Goal: Transaction & Acquisition: Book appointment/travel/reservation

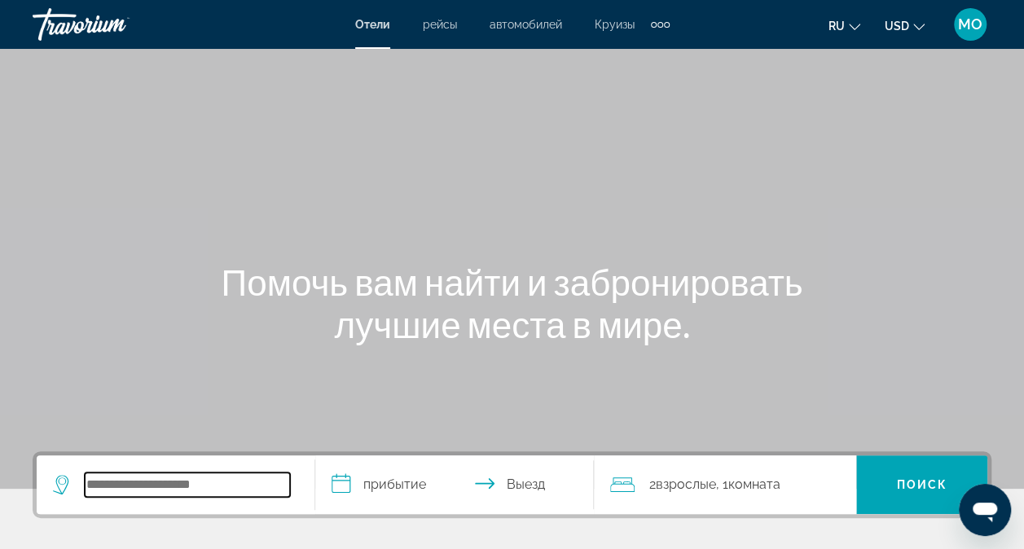
click at [101, 492] on input "Search hotel destination" at bounding box center [187, 484] width 205 height 24
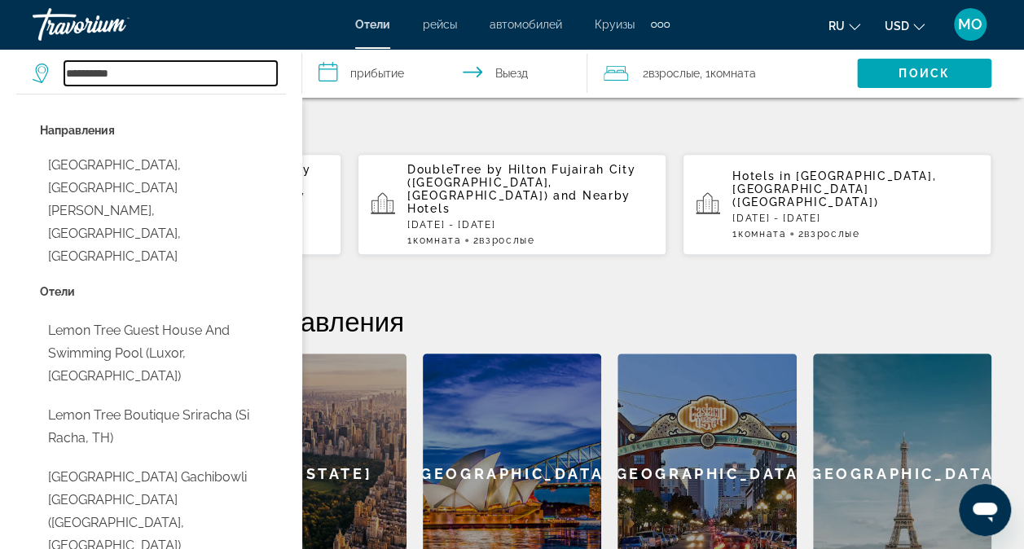
scroll to position [479, 0]
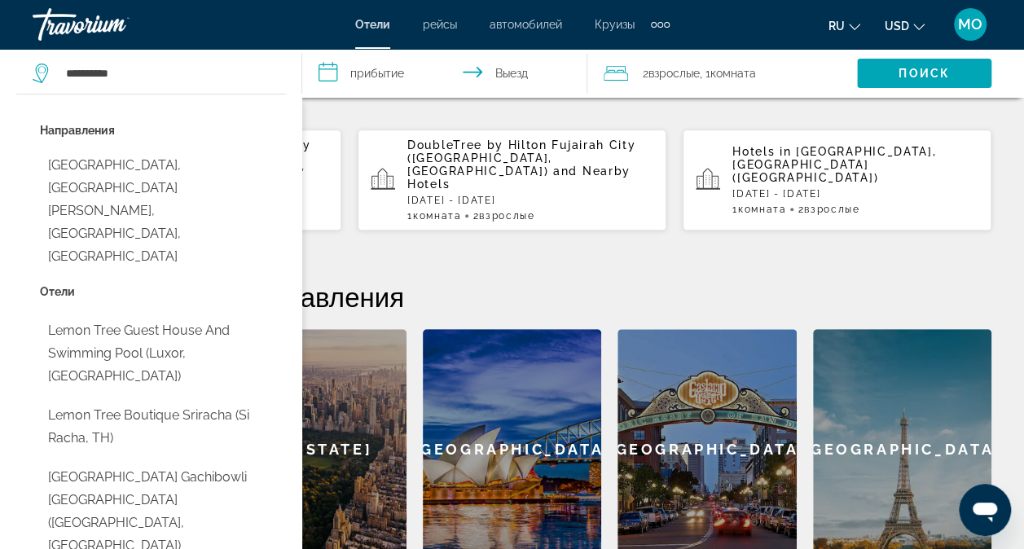
type input "**********"
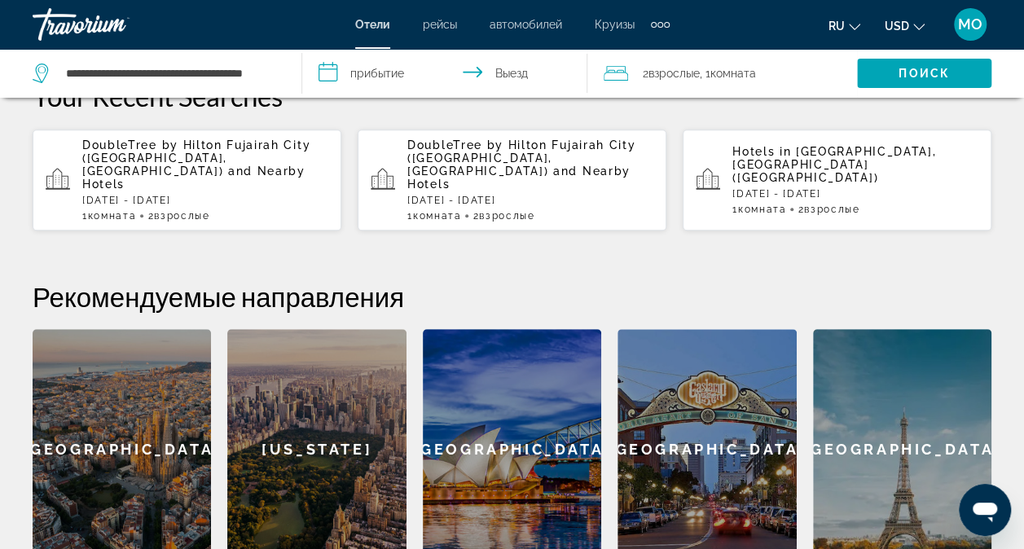
click at [358, 68] on input "**********" at bounding box center [448, 76] width 292 height 54
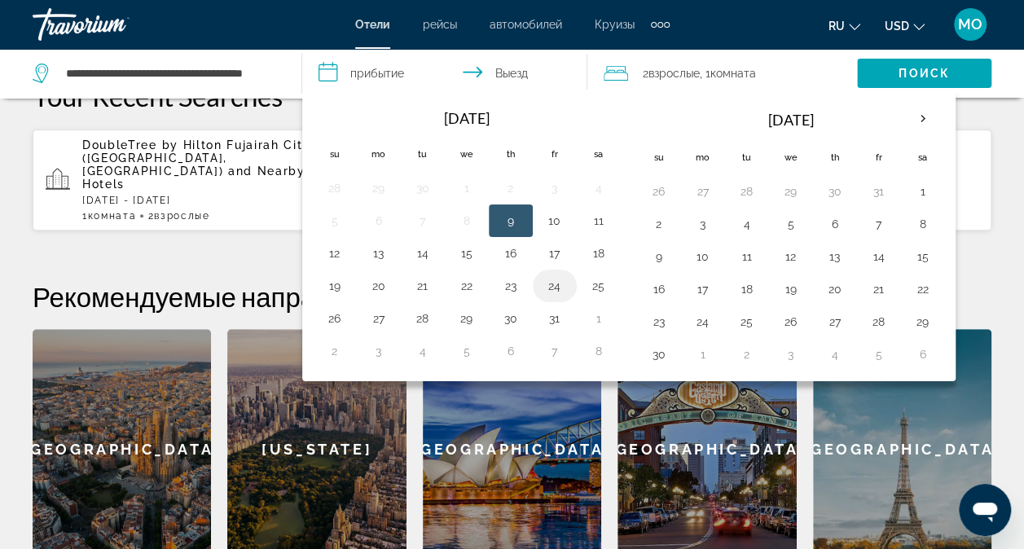
click at [552, 285] on button "24" at bounding box center [555, 285] width 26 height 23
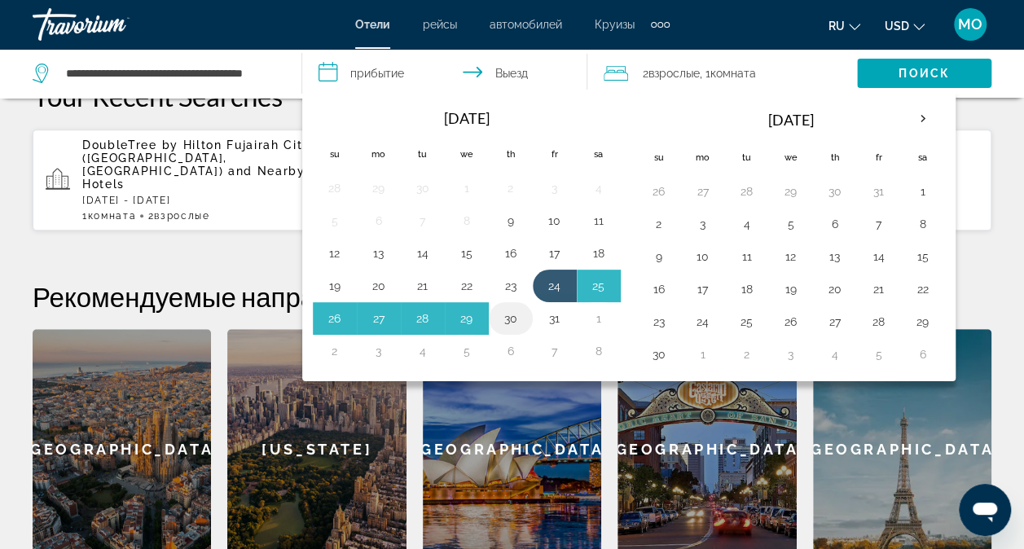
click at [510, 314] on button "30" at bounding box center [511, 318] width 26 height 23
type input "**********"
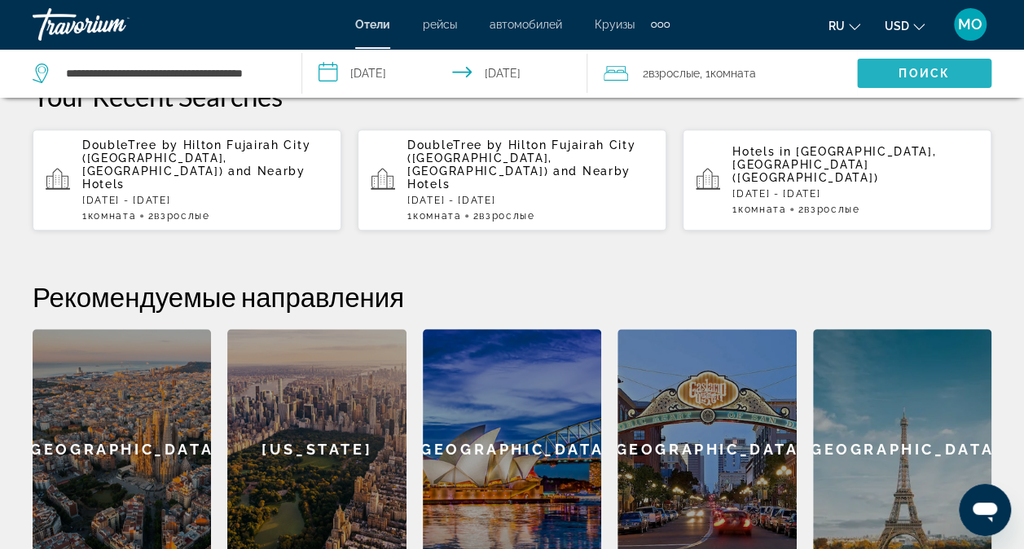
click at [923, 77] on span "Поиск" at bounding box center [923, 73] width 51 height 13
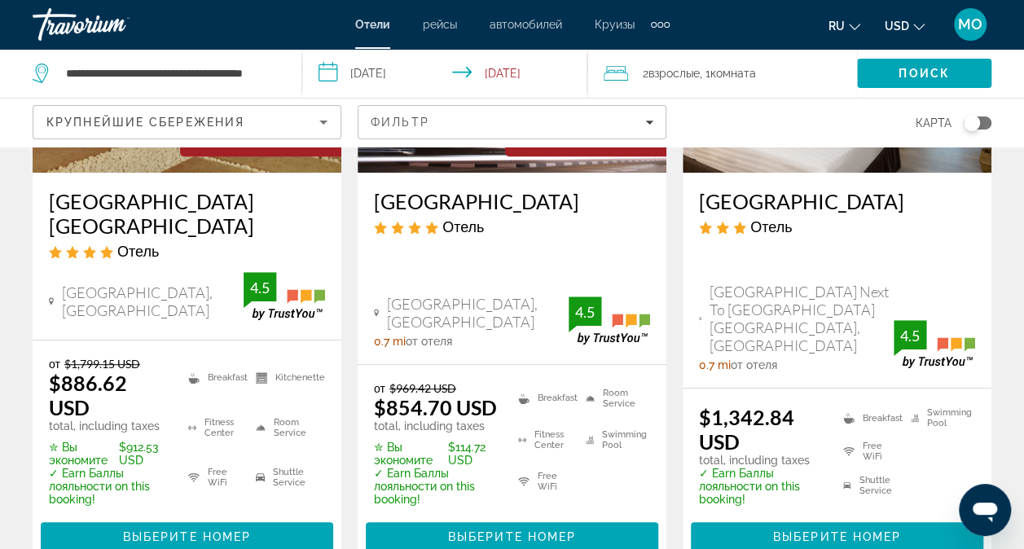
scroll to position [326, 0]
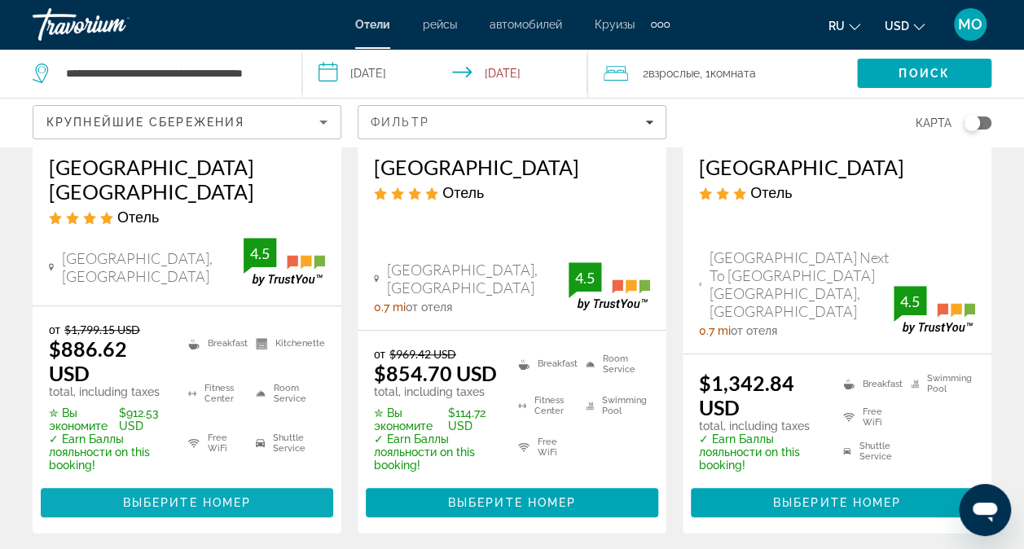
click at [204, 502] on span "Выберите номер" at bounding box center [187, 502] width 128 height 13
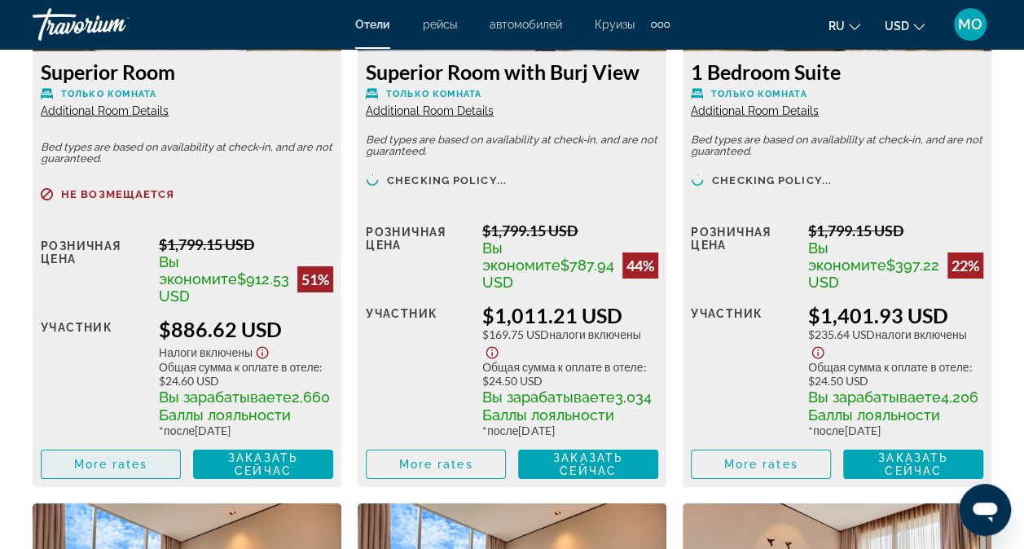
scroll to position [2769, 0]
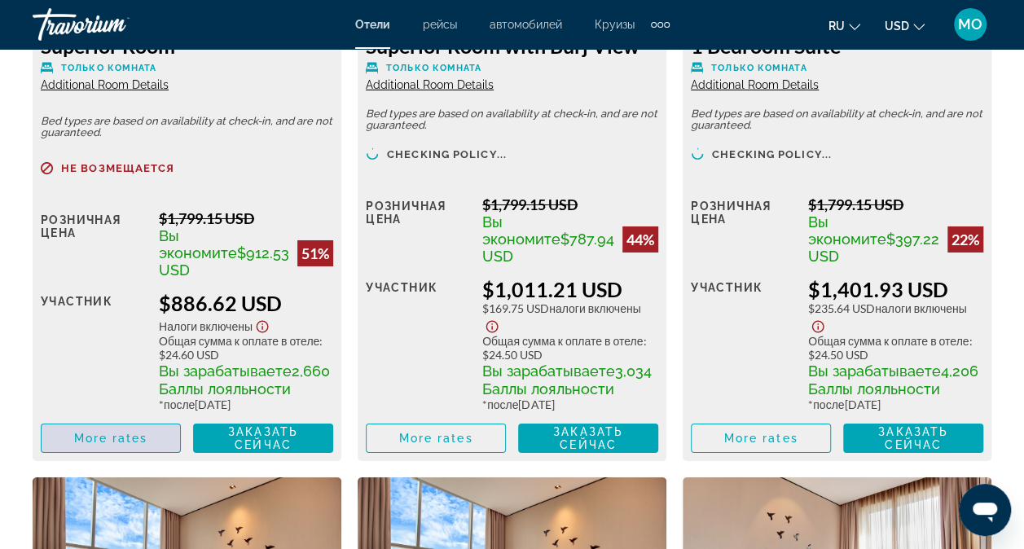
click at [121, 449] on span "Main content" at bounding box center [111, 438] width 138 height 39
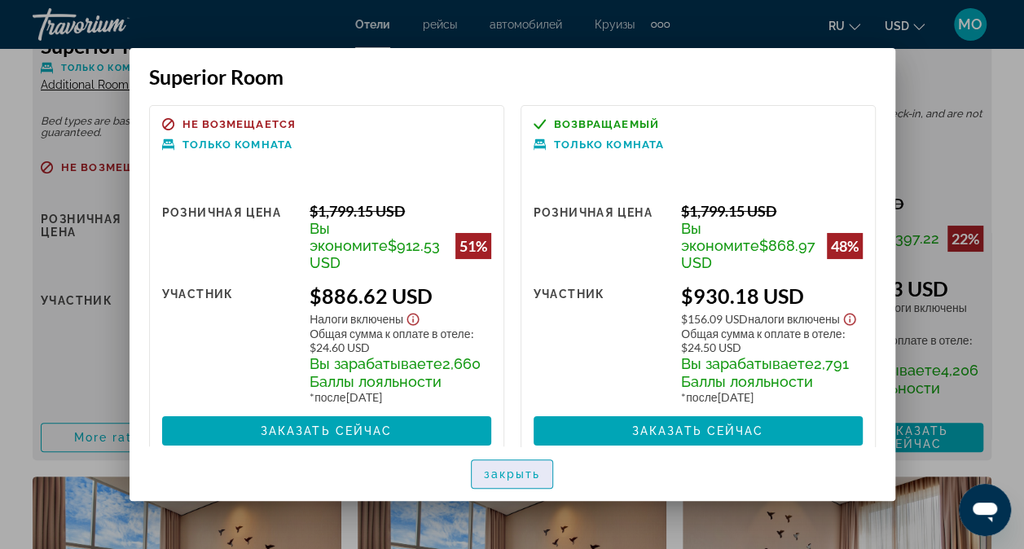
click at [516, 469] on span "закрыть" at bounding box center [512, 474] width 57 height 13
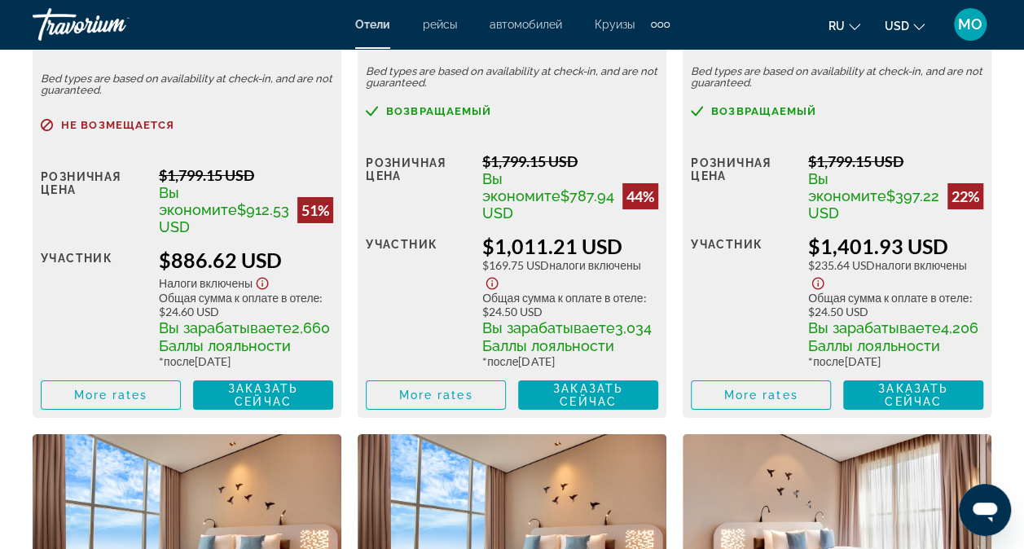
scroll to position [2932, 0]
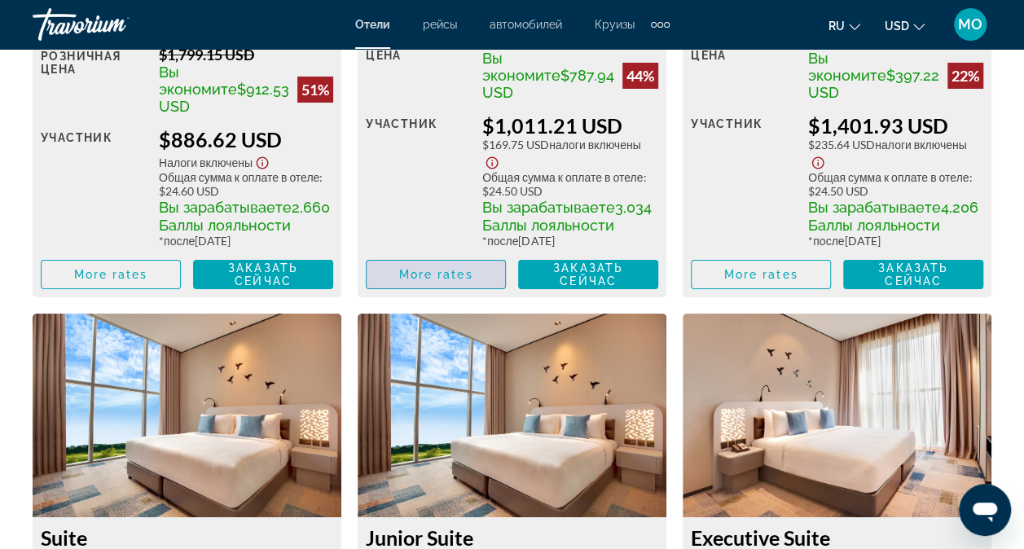
click at [431, 281] on span "More rates" at bounding box center [436, 274] width 74 height 13
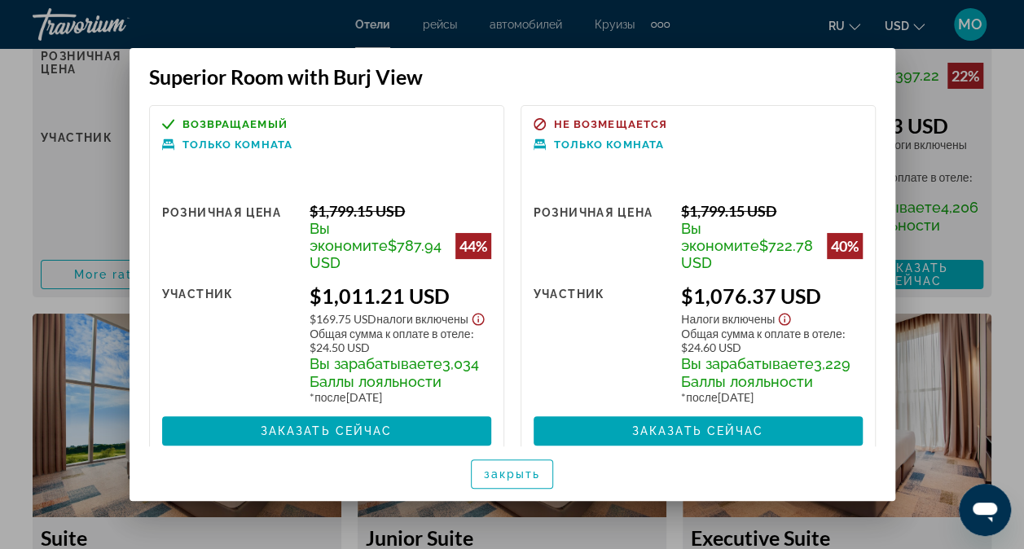
scroll to position [0, 0]
click at [499, 472] on span "закрыть" at bounding box center [512, 474] width 57 height 13
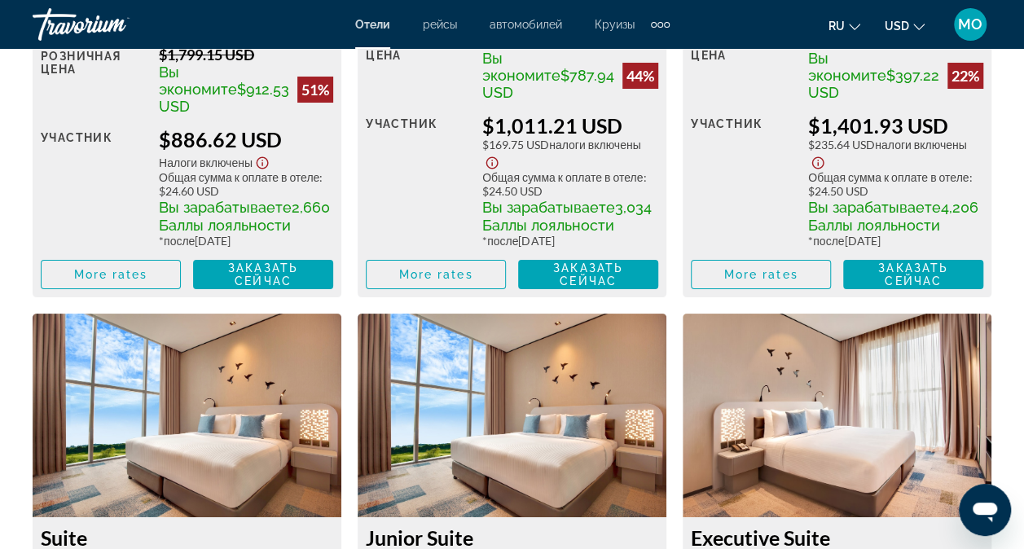
scroll to position [2932, 0]
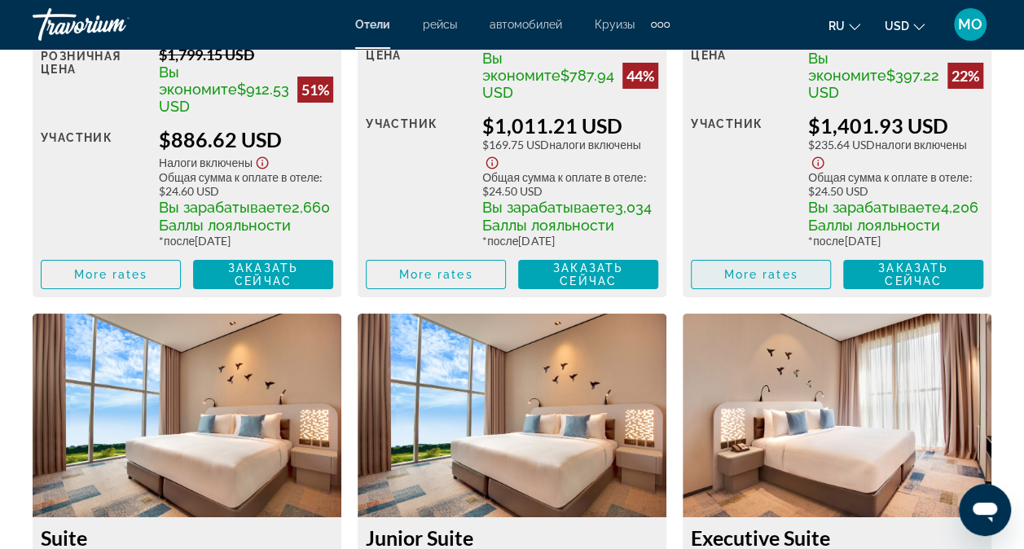
click at [788, 281] on span "More rates" at bounding box center [761, 274] width 74 height 13
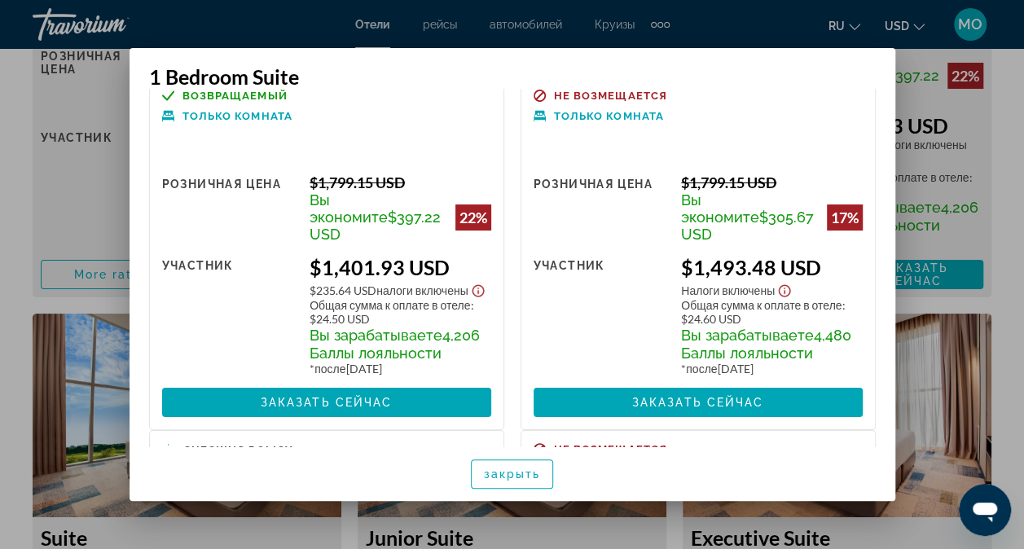
scroll to position [0, 0]
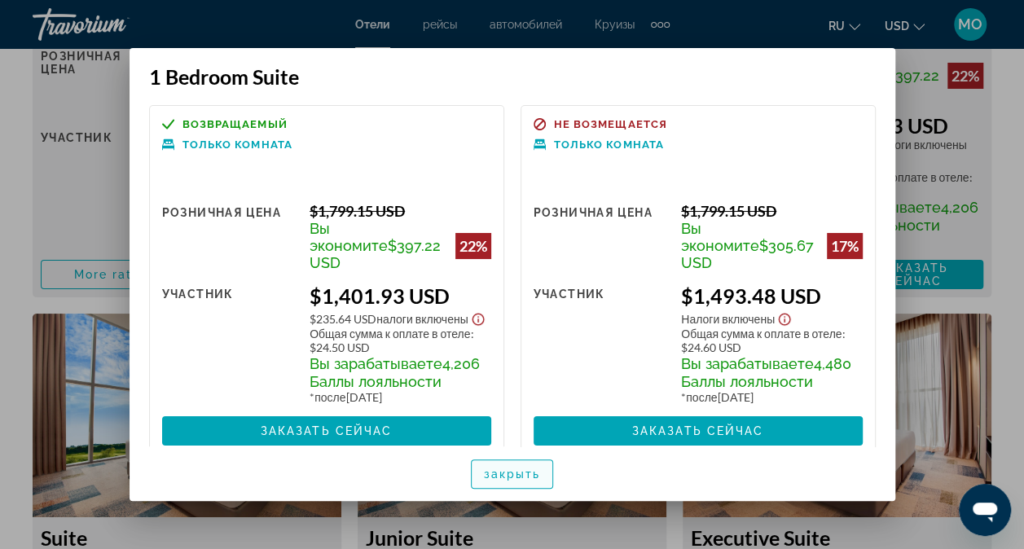
click at [494, 468] on span "закрыть" at bounding box center [512, 474] width 57 height 13
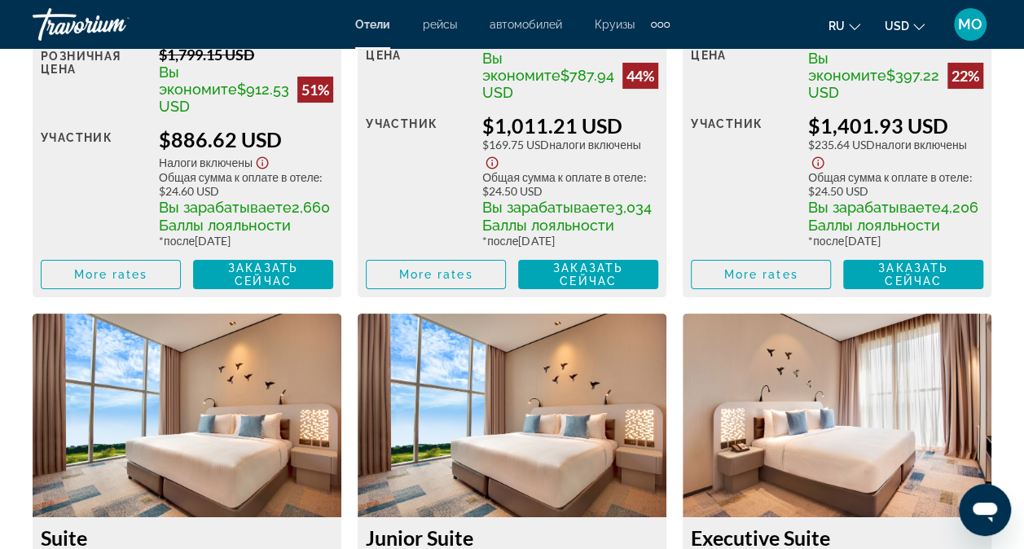
scroll to position [2932, 0]
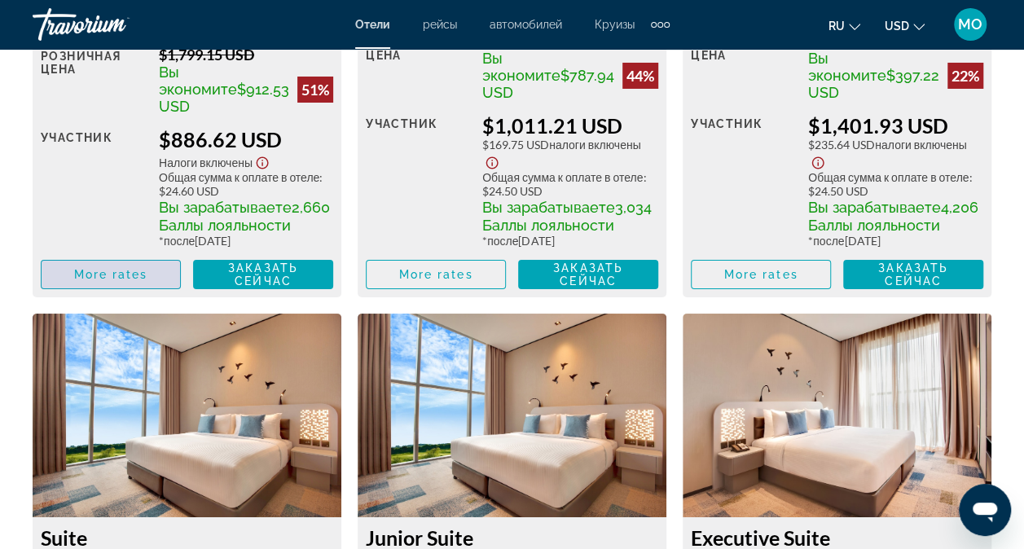
click at [112, 281] on span "More rates" at bounding box center [111, 274] width 74 height 13
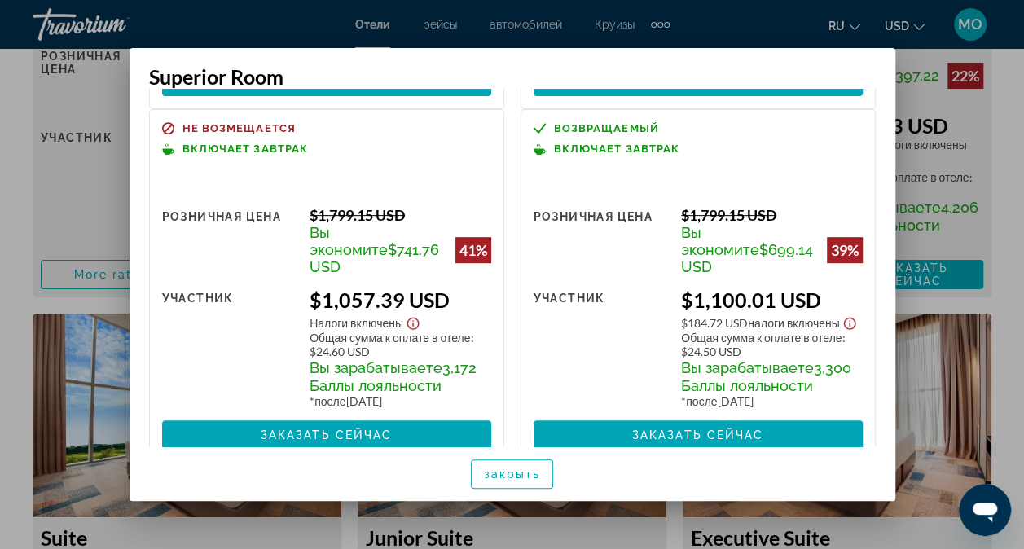
scroll to position [326, 0]
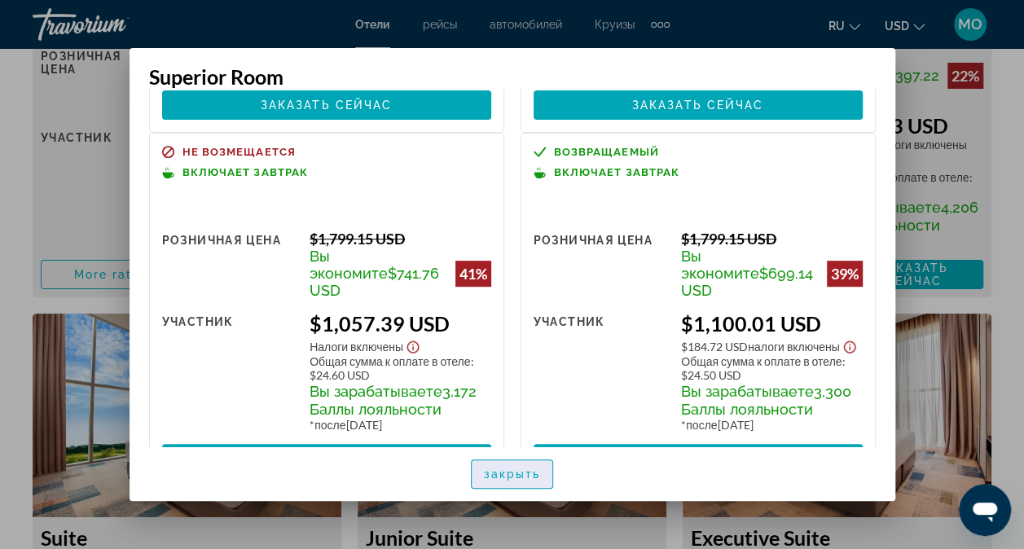
click at [518, 476] on span "закрыть" at bounding box center [512, 474] width 57 height 13
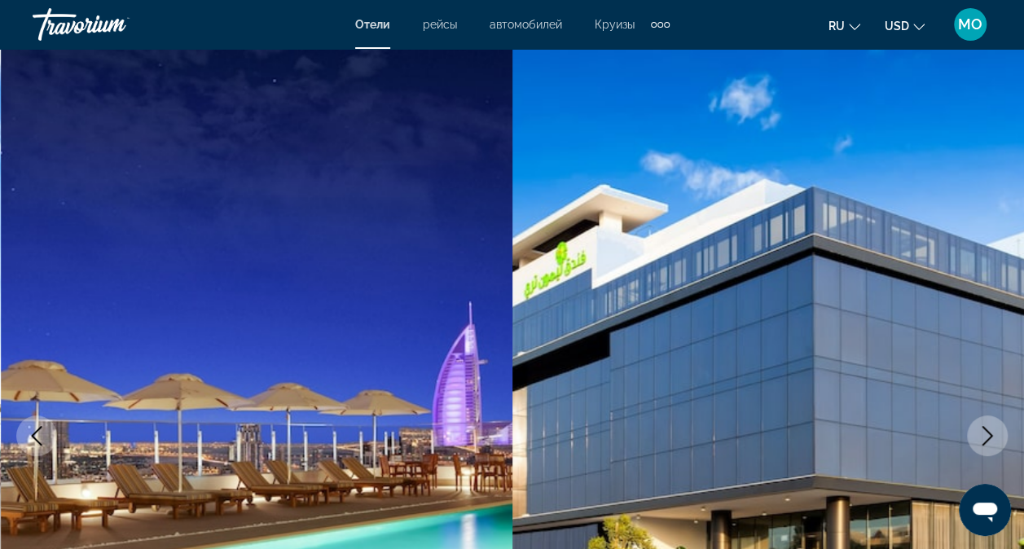
scroll to position [2932, 0]
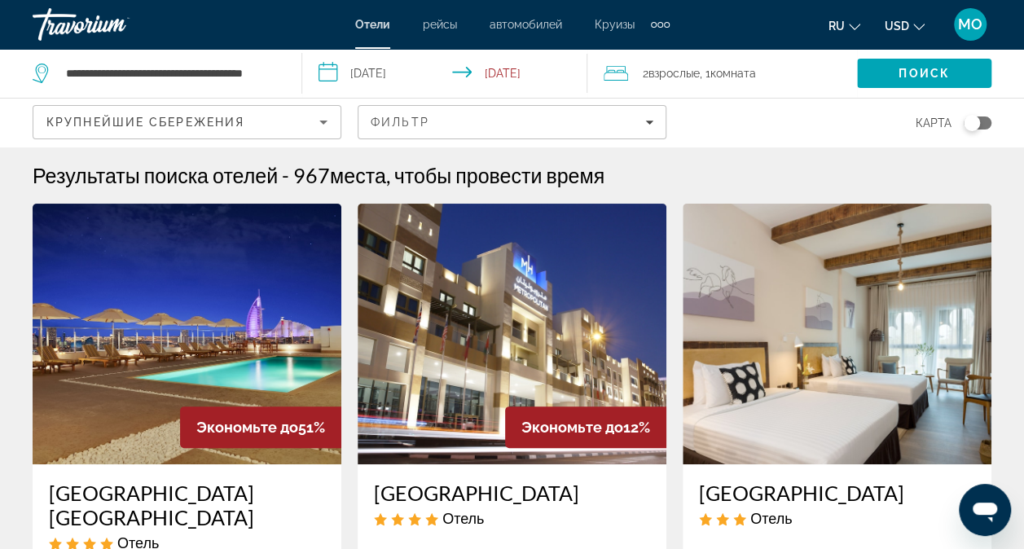
click at [287, 78] on app-destination-search "**********" at bounding box center [151, 73] width 302 height 49
click at [279, 78] on div "**********" at bounding box center [159, 73] width 252 height 49
click at [279, 72] on div "**********" at bounding box center [159, 73] width 252 height 49
click at [273, 73] on input "**********" at bounding box center [170, 73] width 213 height 24
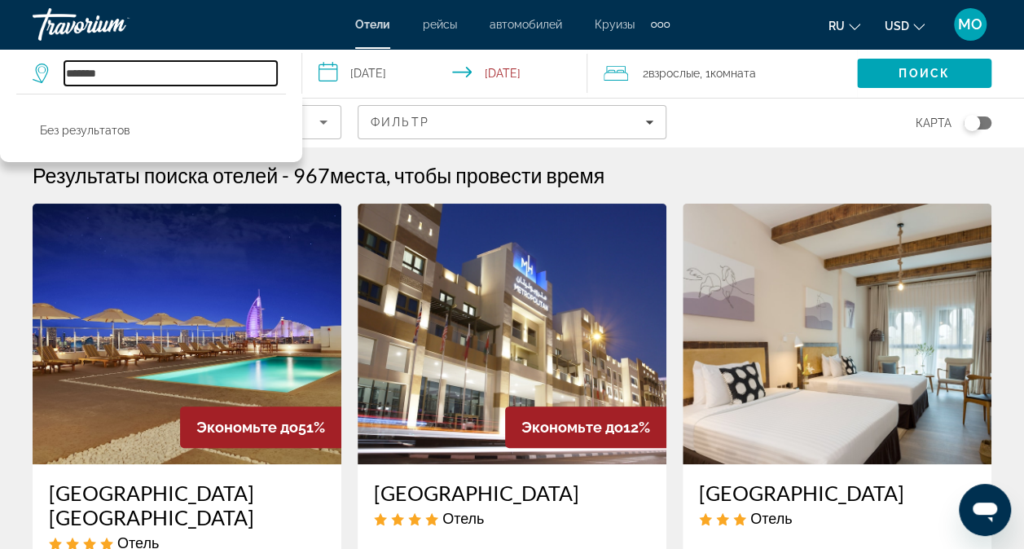
click at [98, 77] on input "*******" at bounding box center [170, 73] width 213 height 24
type input "*"
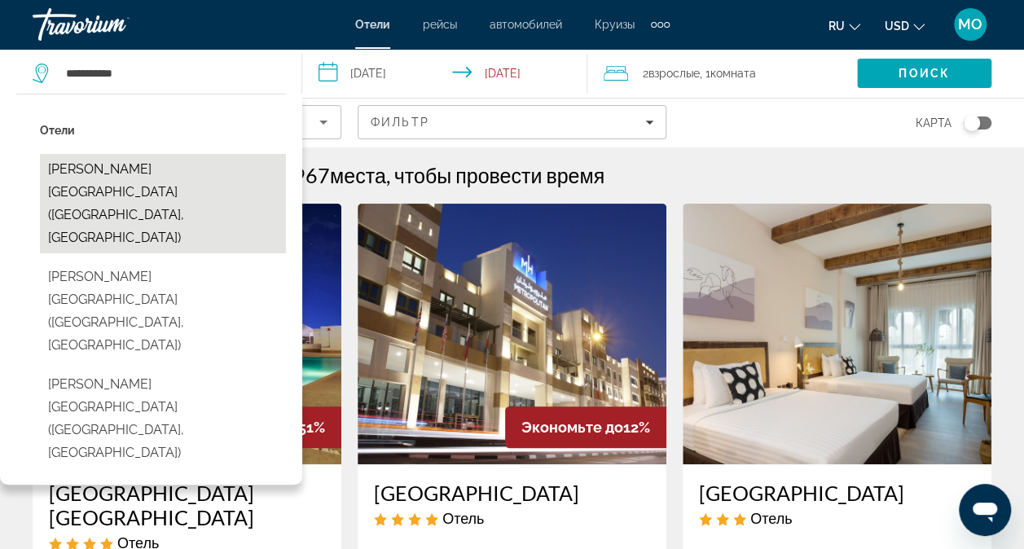
click at [144, 169] on button "[PERSON_NAME][GEOGRAPHIC_DATA] ([GEOGRAPHIC_DATA], [GEOGRAPHIC_DATA])" at bounding box center [163, 203] width 246 height 99
type input "**********"
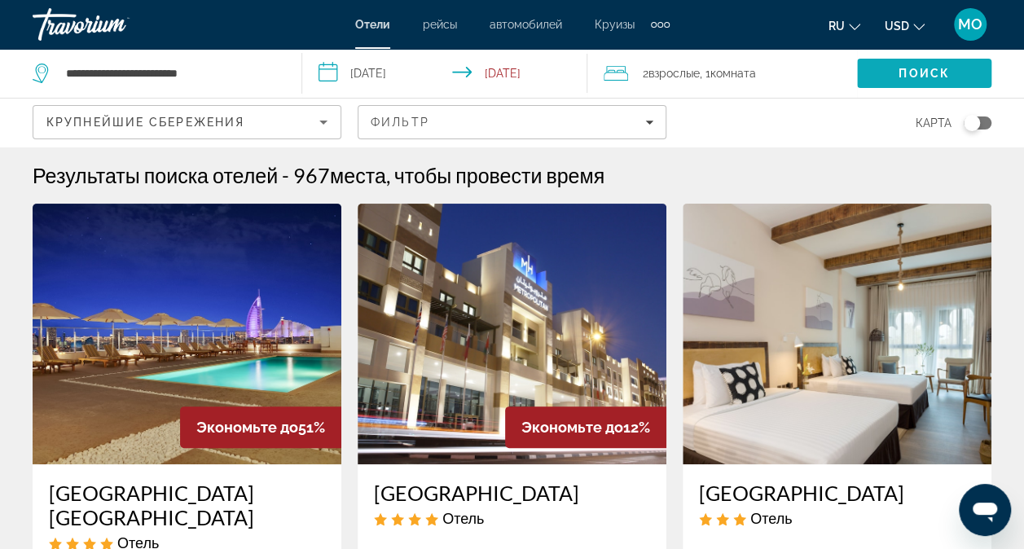
click at [889, 65] on span "Search" at bounding box center [924, 73] width 134 height 39
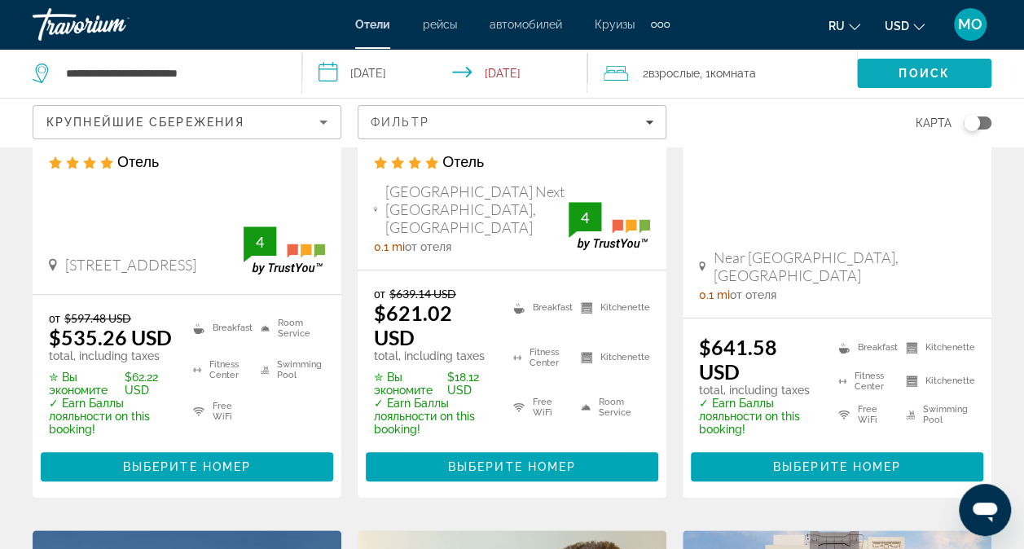
scroll to position [407, 0]
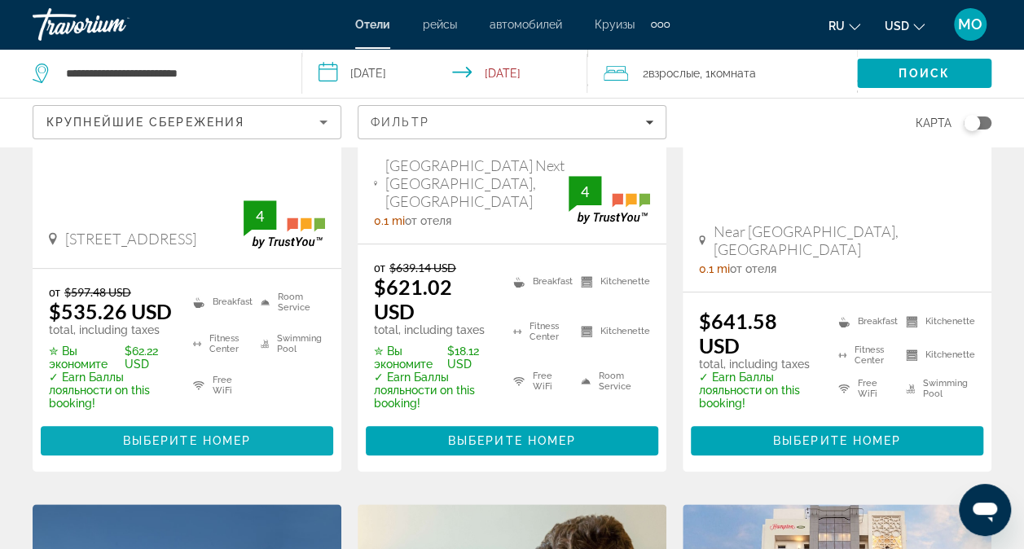
click at [189, 421] on span "Main content" at bounding box center [187, 440] width 292 height 39
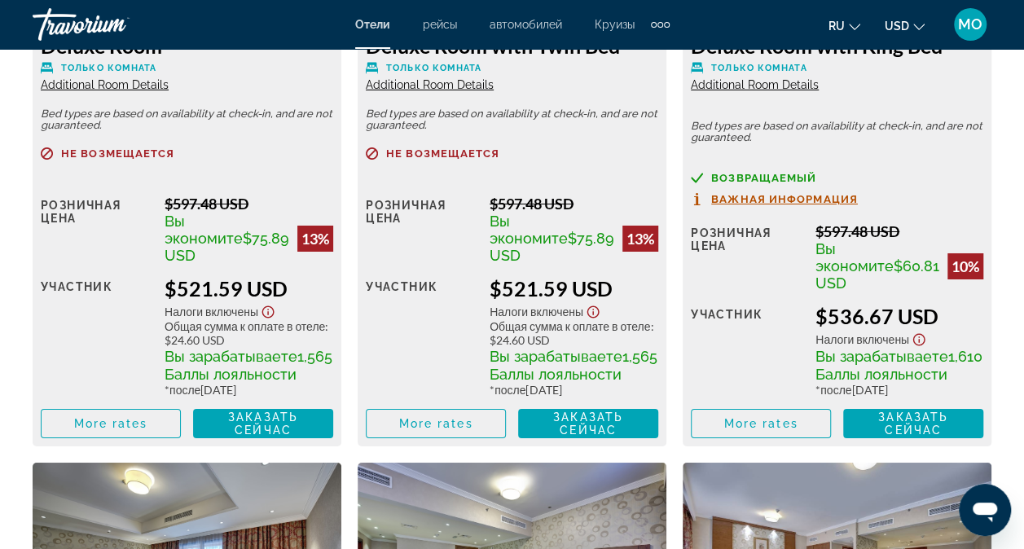
scroll to position [2851, 0]
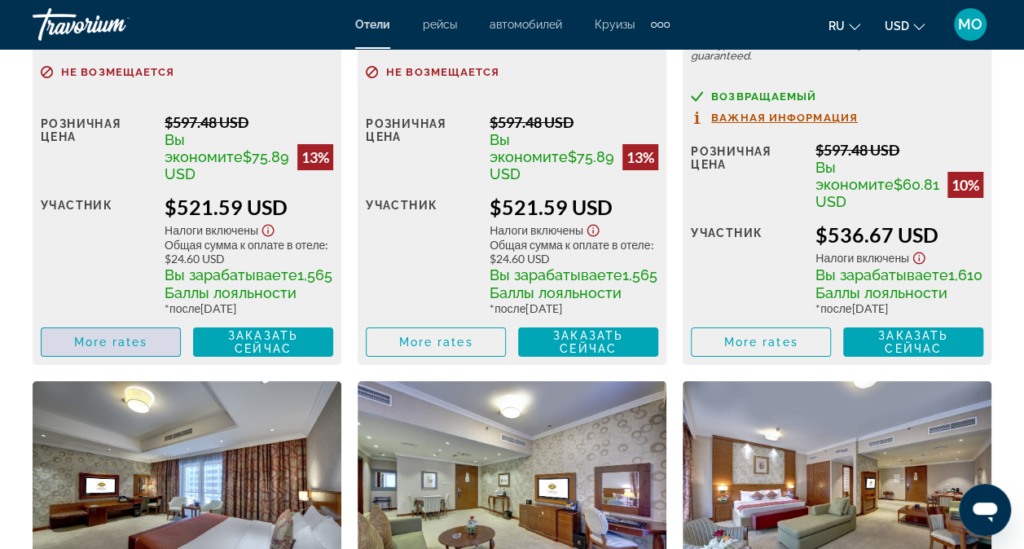
click at [144, 349] on span "More rates" at bounding box center [111, 342] width 74 height 13
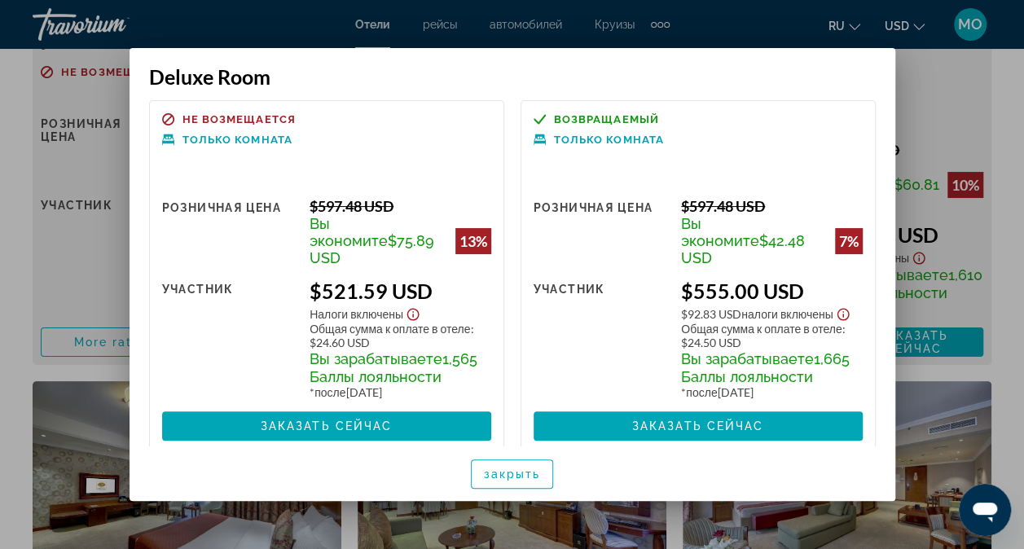
scroll to position [0, 0]
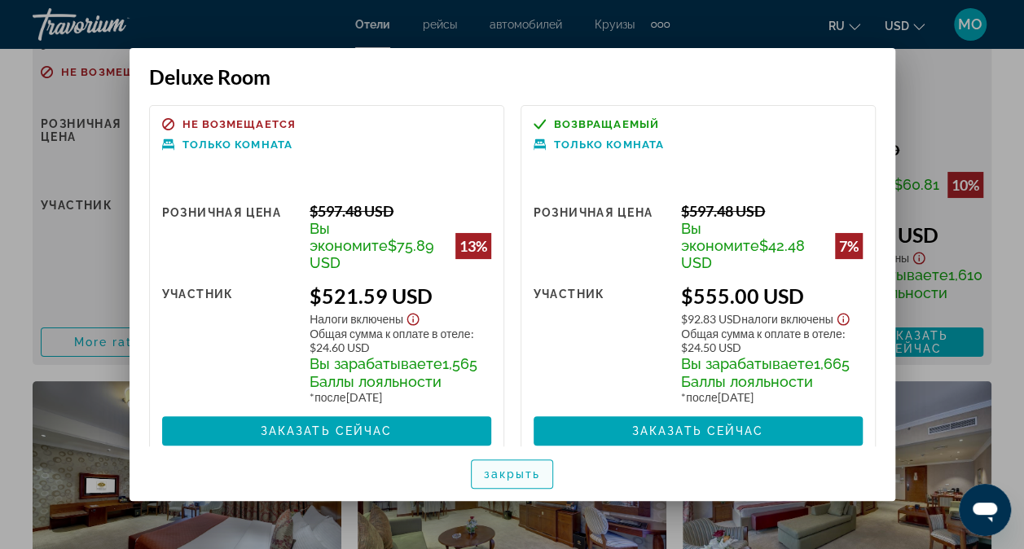
click at [529, 481] on span "button" at bounding box center [512, 473] width 81 height 39
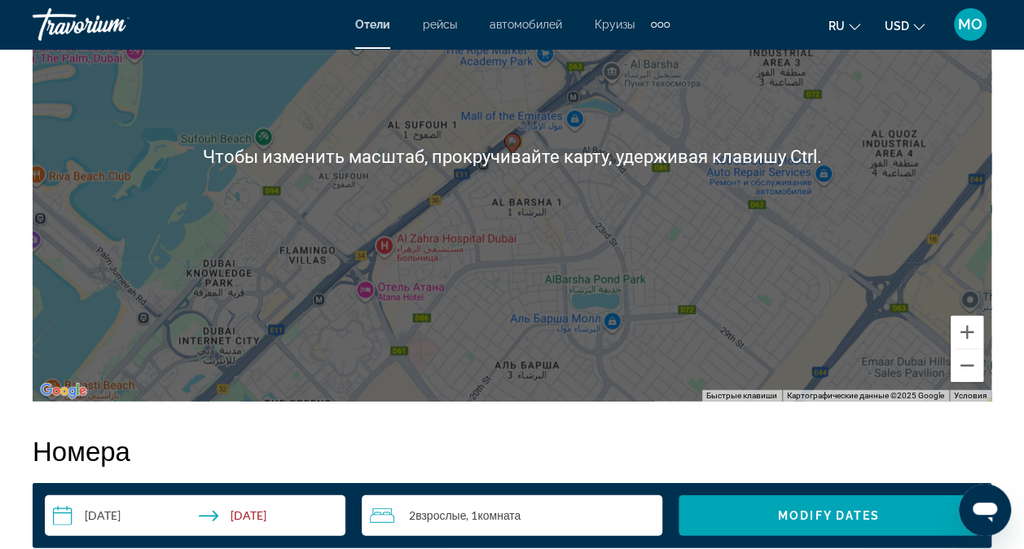
scroll to position [2199, 0]
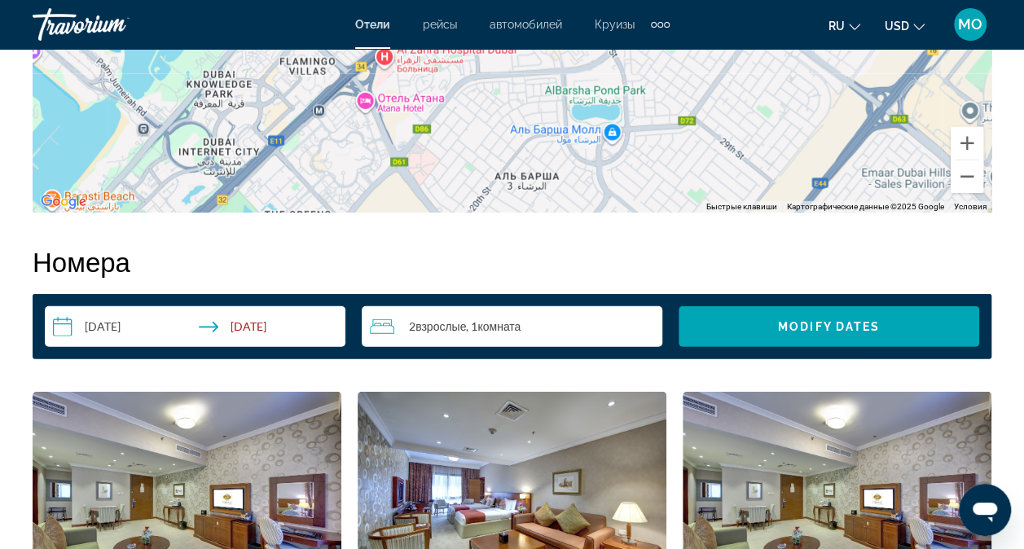
click at [562, 325] on div "2 Взрослый Взрослые , 1 Комната номера" at bounding box center [516, 327] width 292 height 20
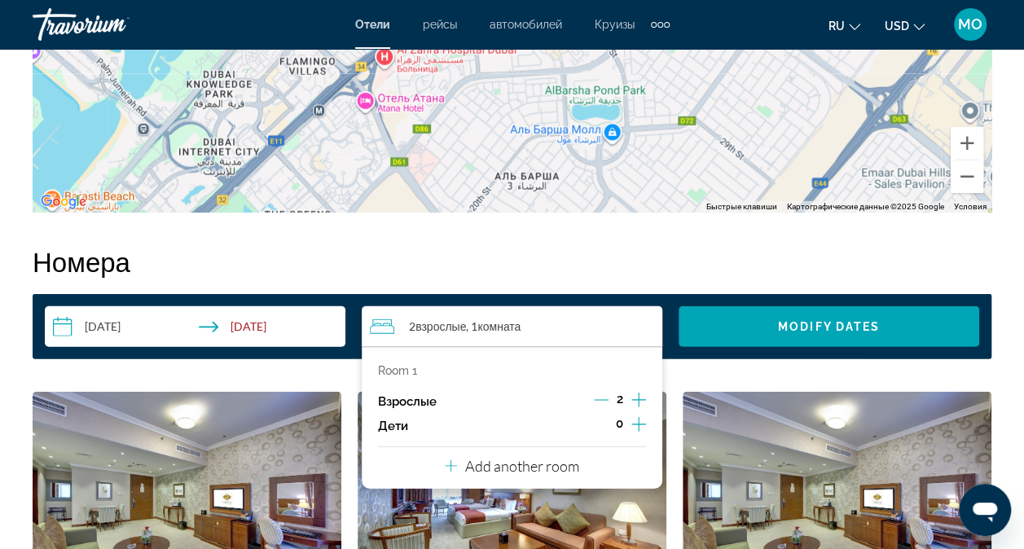
click at [639, 397] on icon "Increment adults" at bounding box center [638, 400] width 15 height 20
click at [602, 402] on icon "Decrement adults" at bounding box center [601, 400] width 15 height 15
click at [515, 468] on p "Add another room" at bounding box center [522, 466] width 114 height 18
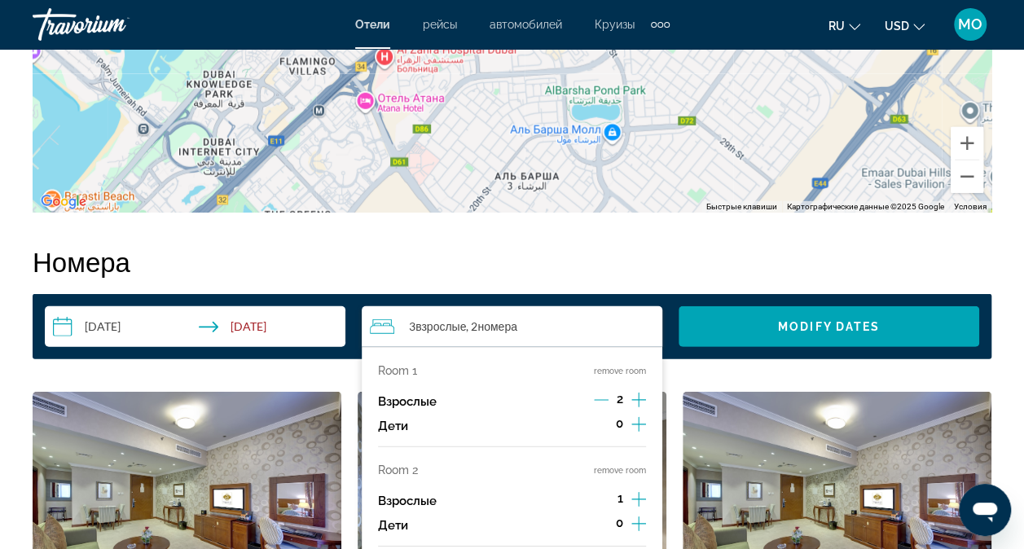
click at [635, 497] on icon "Increment adults" at bounding box center [638, 500] width 15 height 20
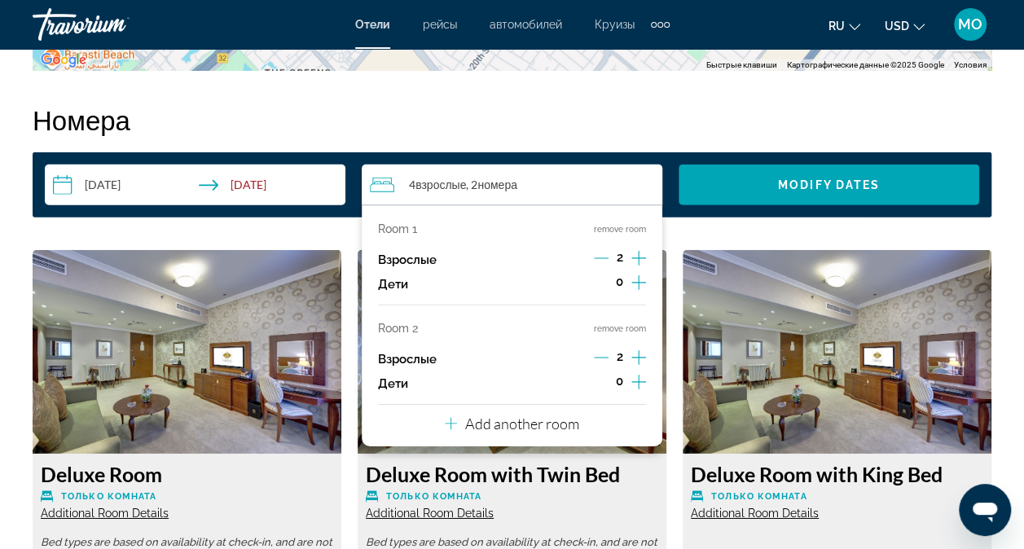
scroll to position [2362, 0]
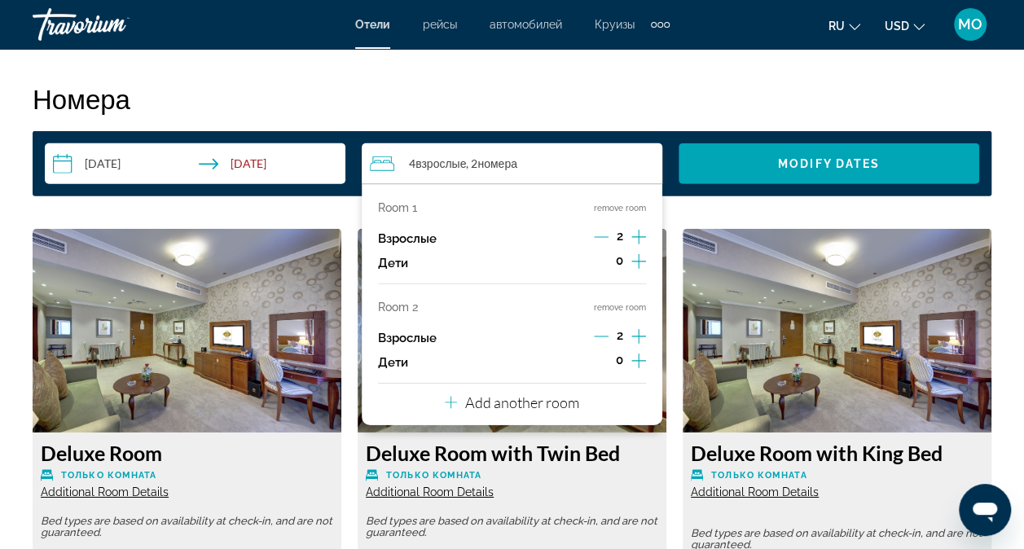
click at [531, 403] on p "Add another room" at bounding box center [522, 402] width 114 height 18
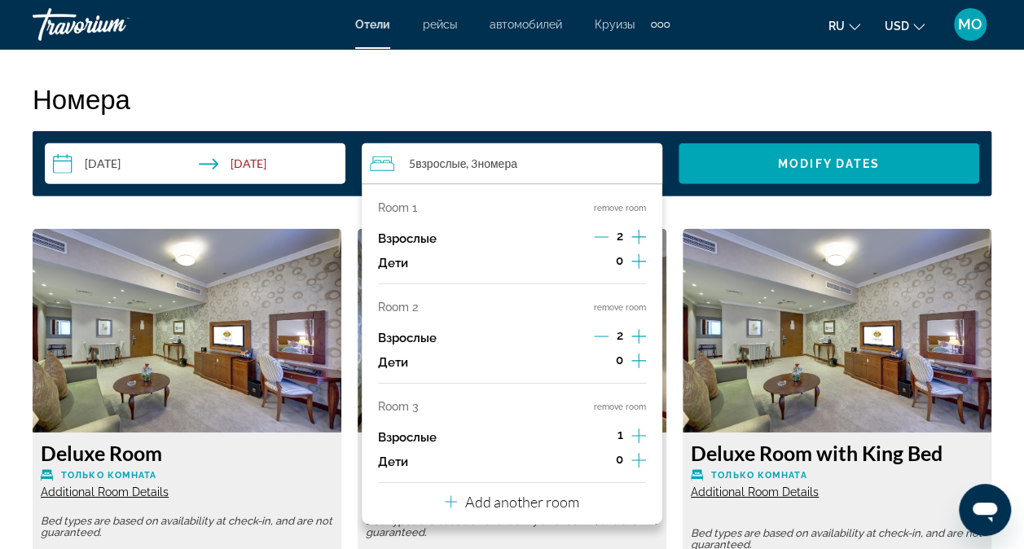
click at [638, 429] on icon "Increment adults" at bounding box center [638, 435] width 15 height 15
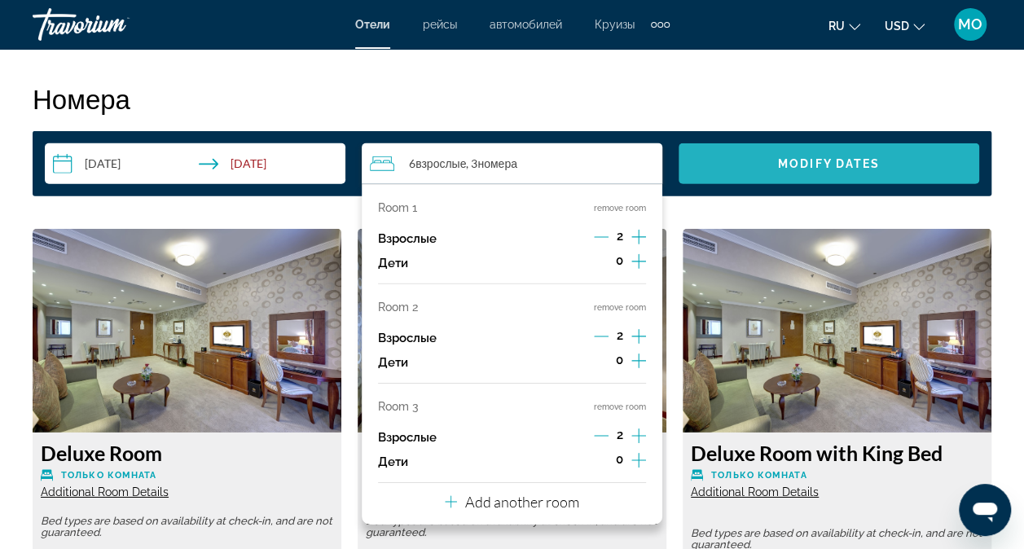
click at [810, 157] on span "Modify Dates" at bounding box center [829, 163] width 102 height 13
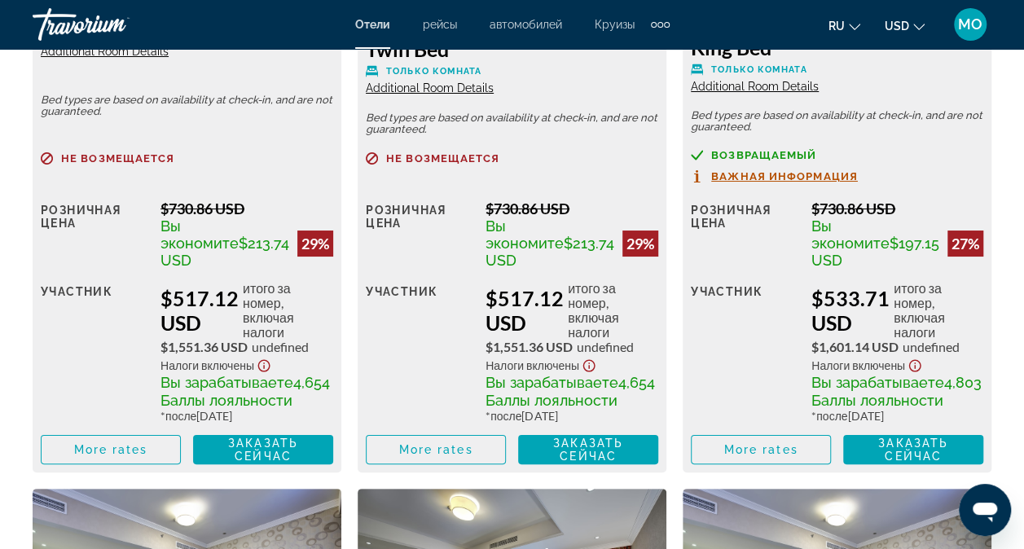
scroll to position [2998, 0]
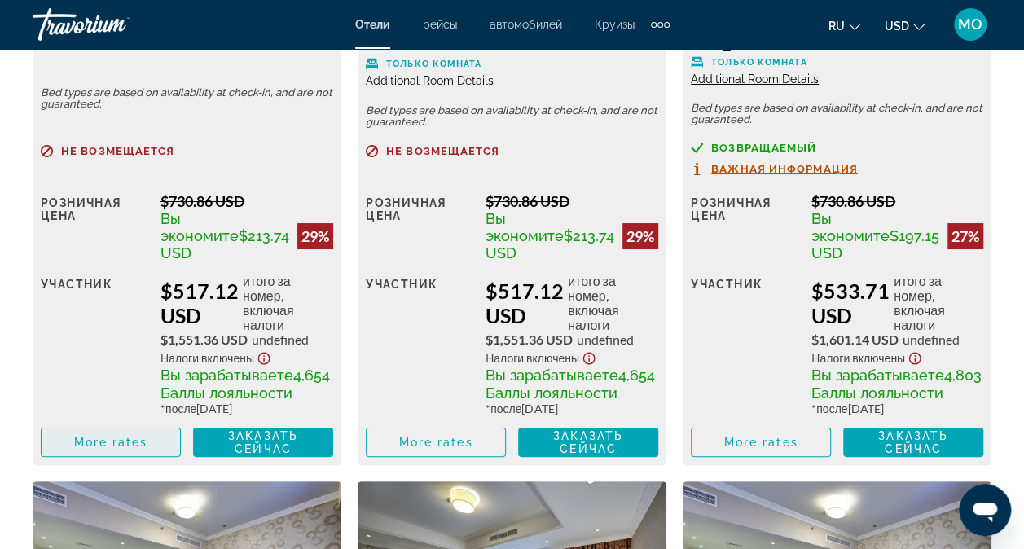
click at [130, 449] on span "More rates" at bounding box center [111, 442] width 74 height 13
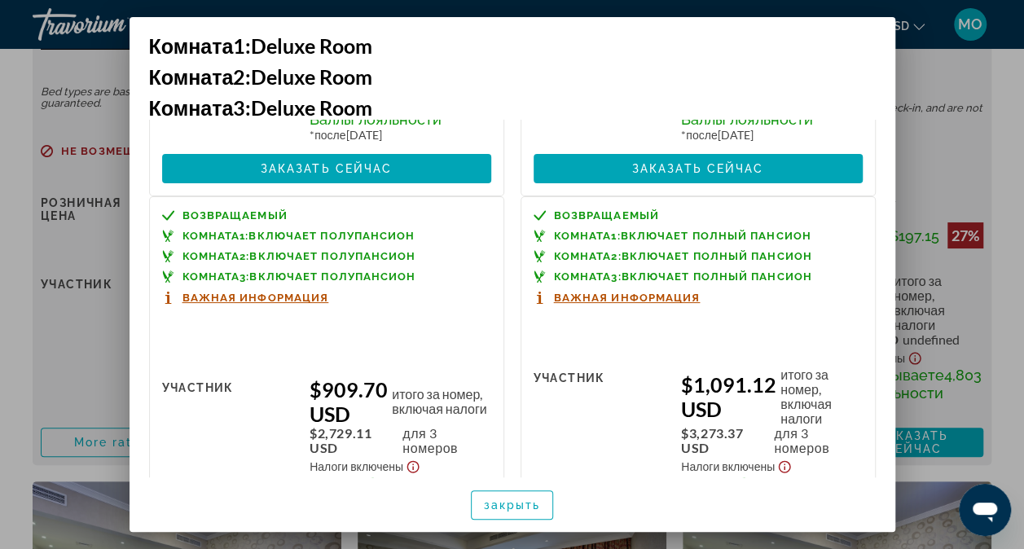
scroll to position [817, 0]
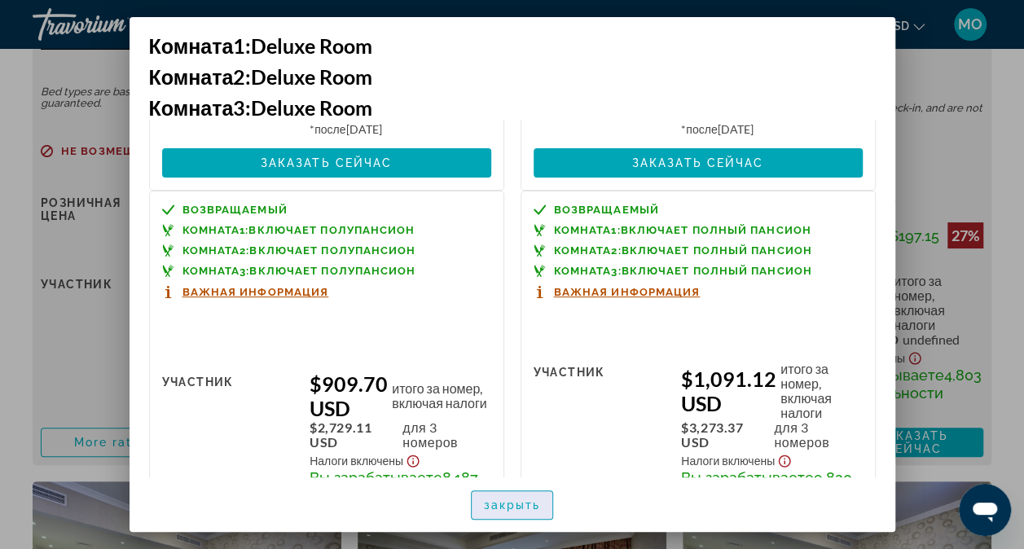
click at [526, 502] on span "закрыть" at bounding box center [512, 504] width 57 height 13
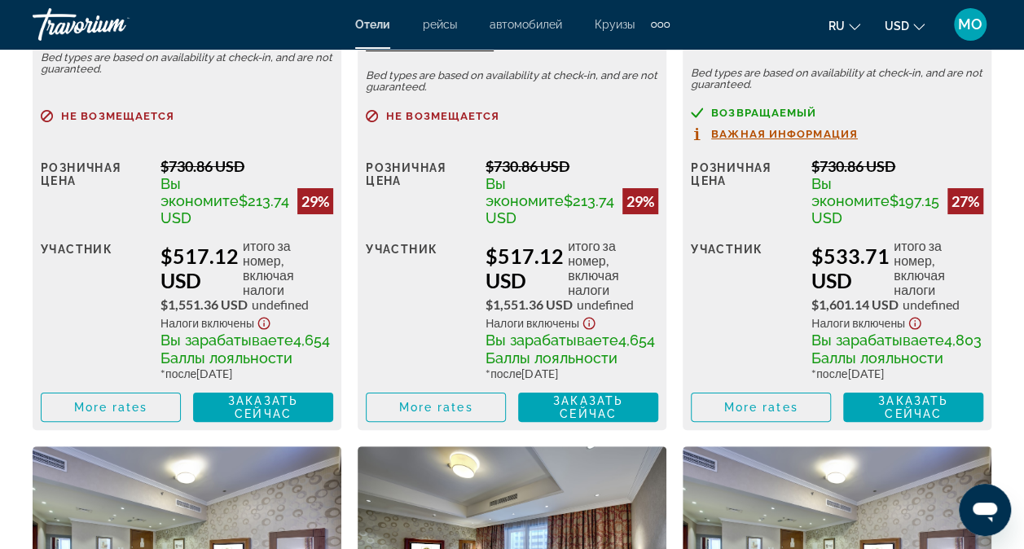
scroll to position [2998, 0]
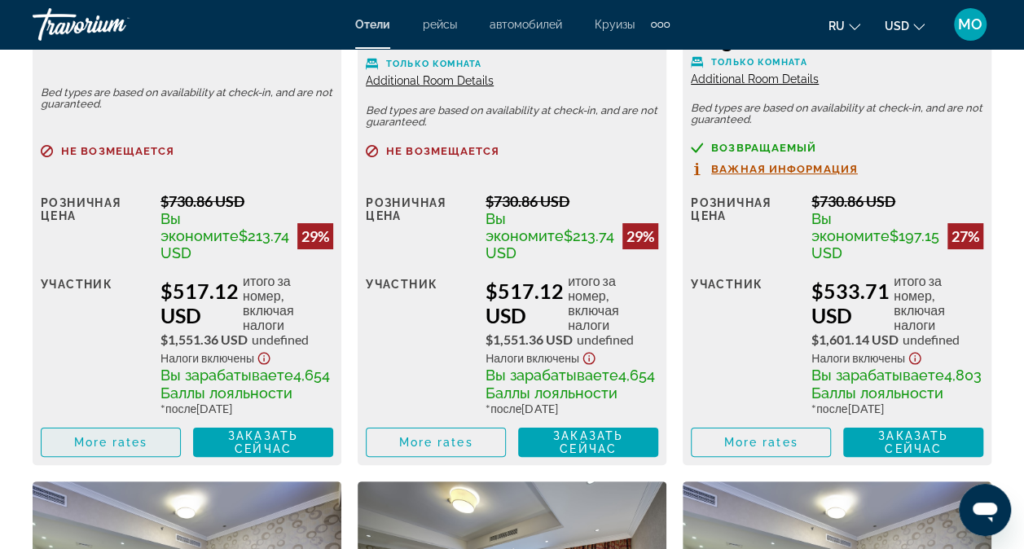
click at [145, 449] on span "More rates" at bounding box center [111, 442] width 74 height 13
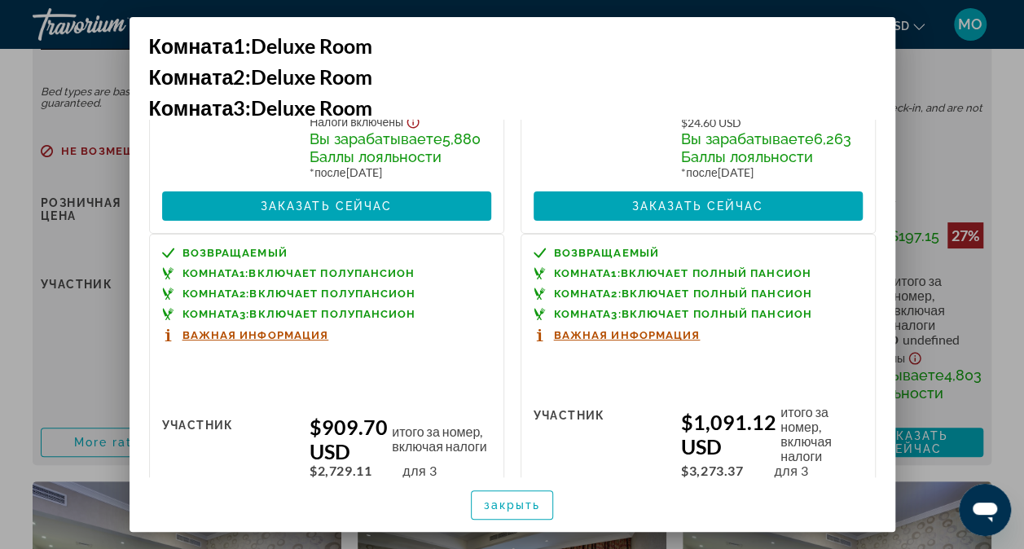
scroll to position [814, 0]
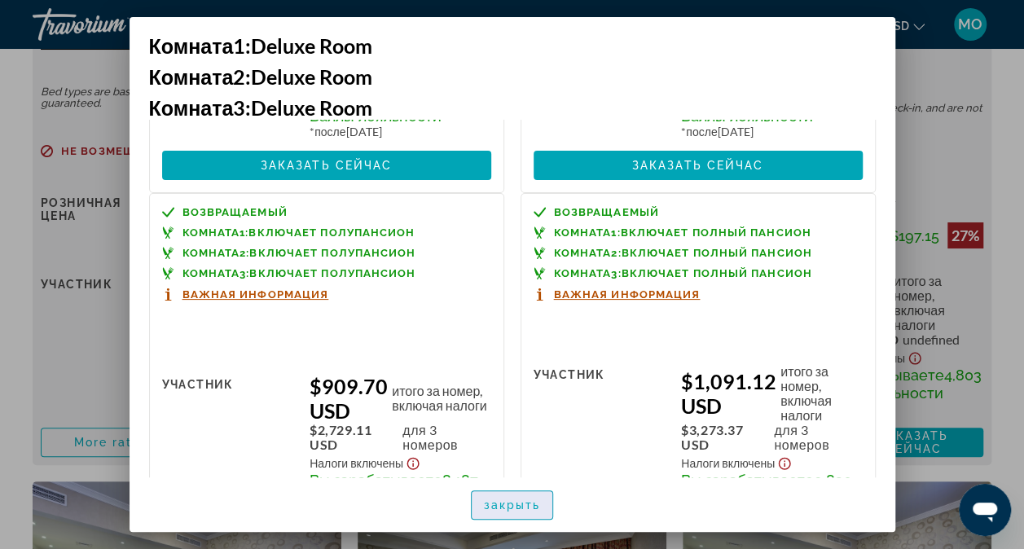
click at [524, 507] on span "закрыть" at bounding box center [512, 504] width 57 height 13
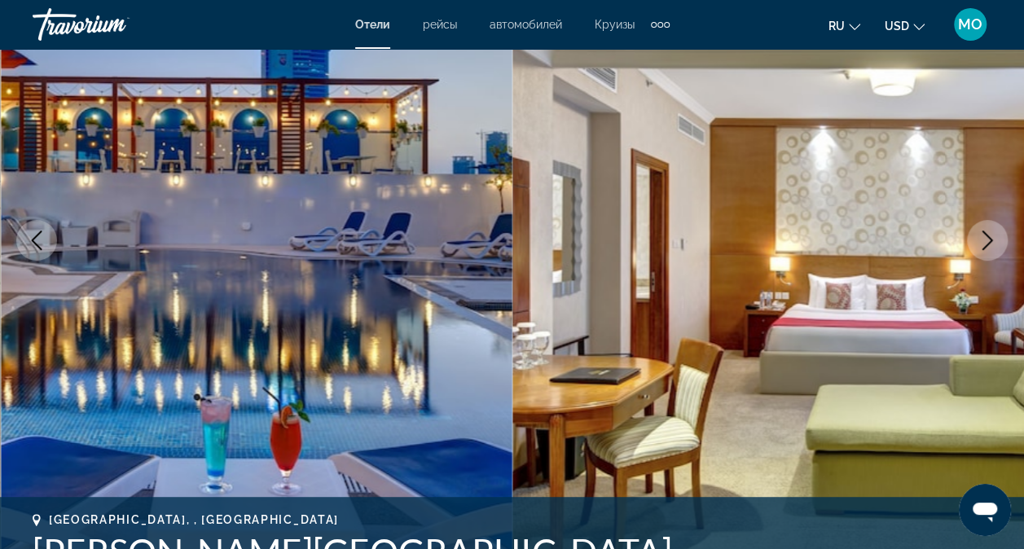
scroll to position [0, 0]
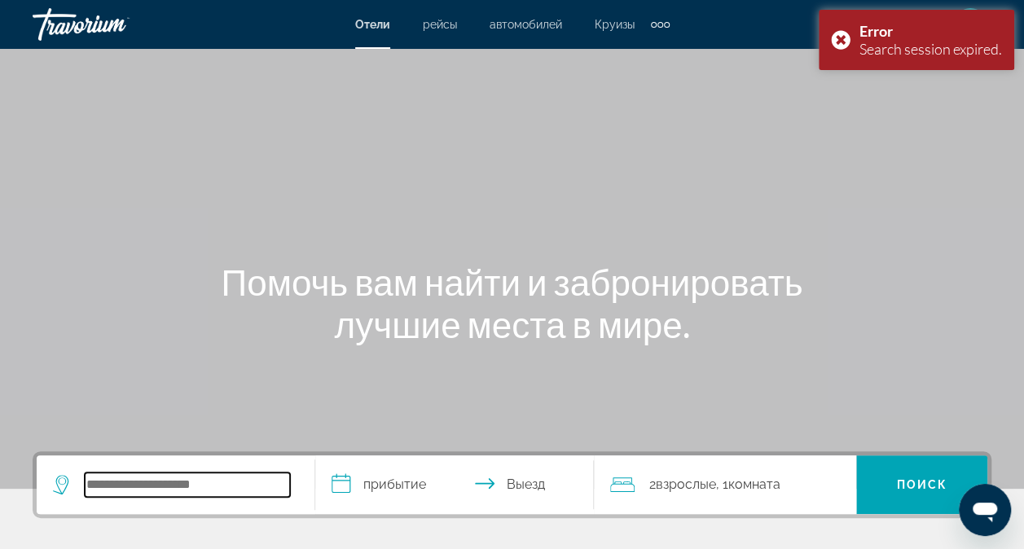
click at [107, 490] on input "Search hotel destination" at bounding box center [187, 484] width 205 height 24
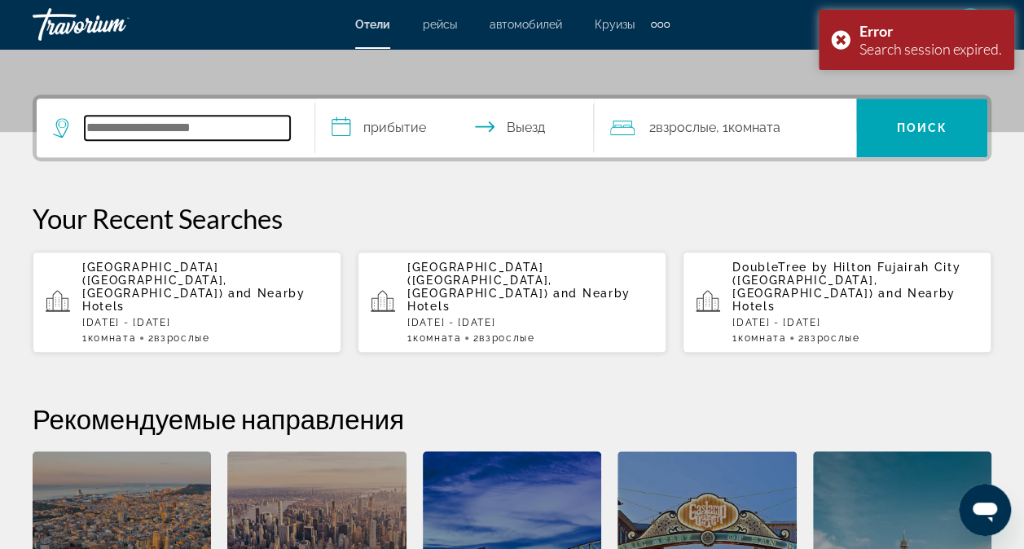
scroll to position [397, 0]
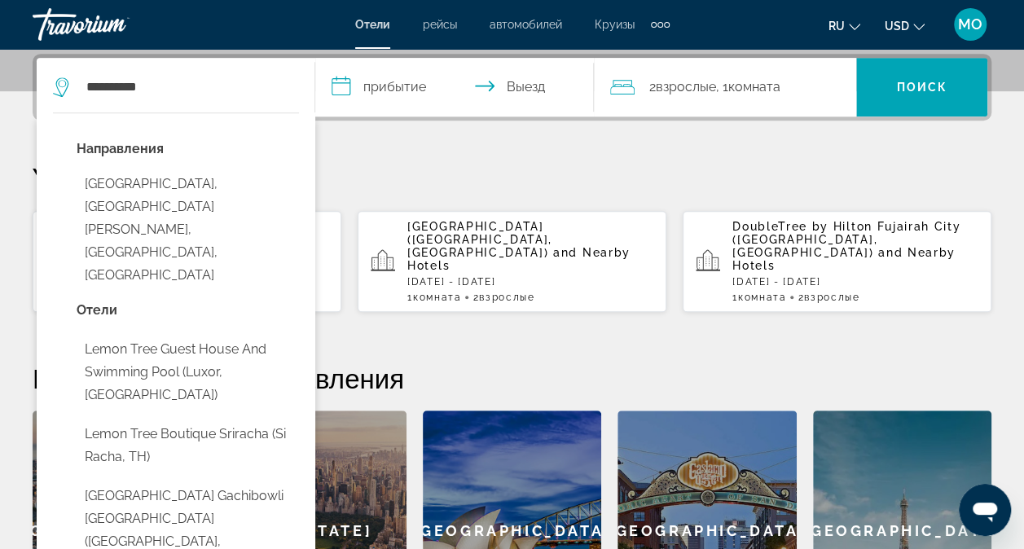
type input "**********"
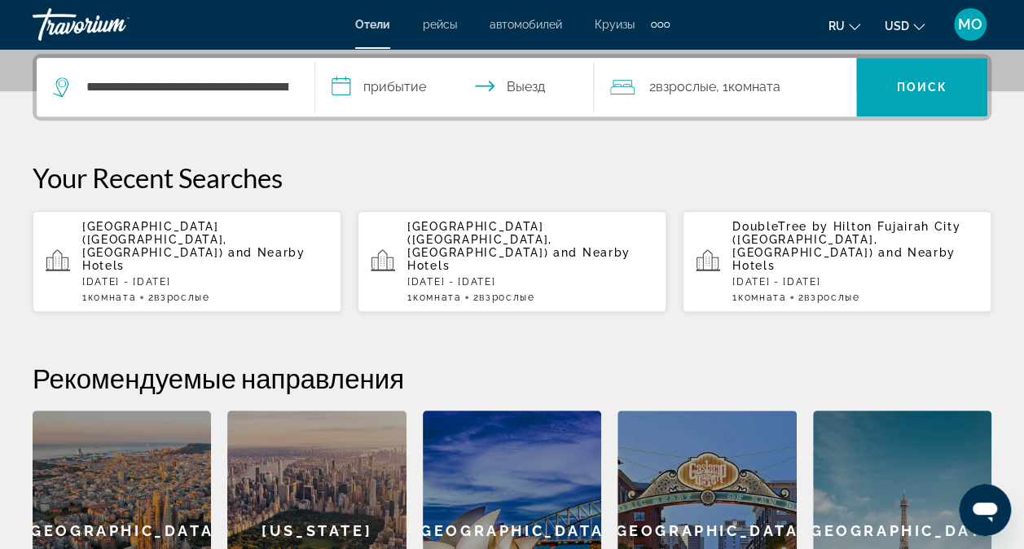
click at [424, 85] on input "**********" at bounding box center [457, 90] width 285 height 64
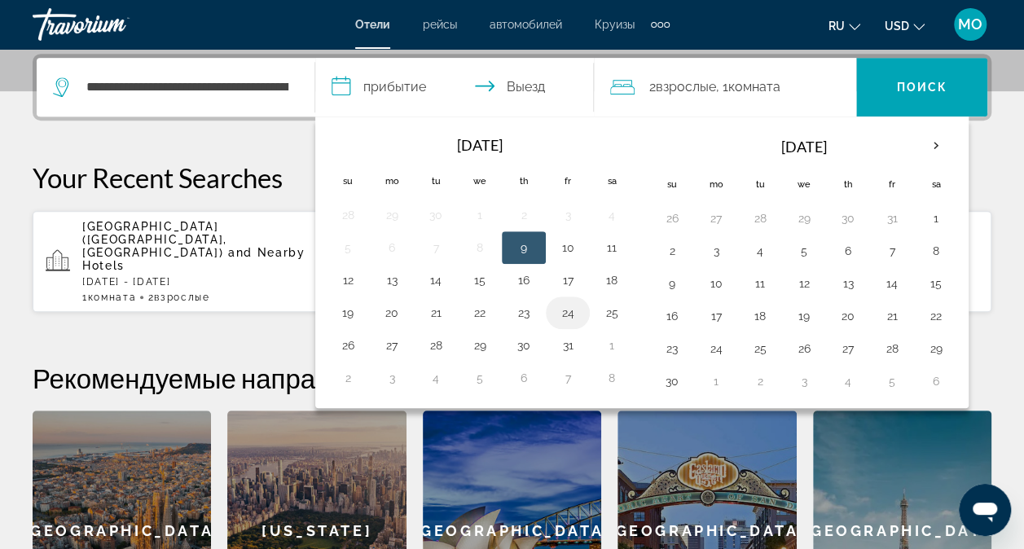
click at [566, 310] on button "24" at bounding box center [568, 312] width 26 height 23
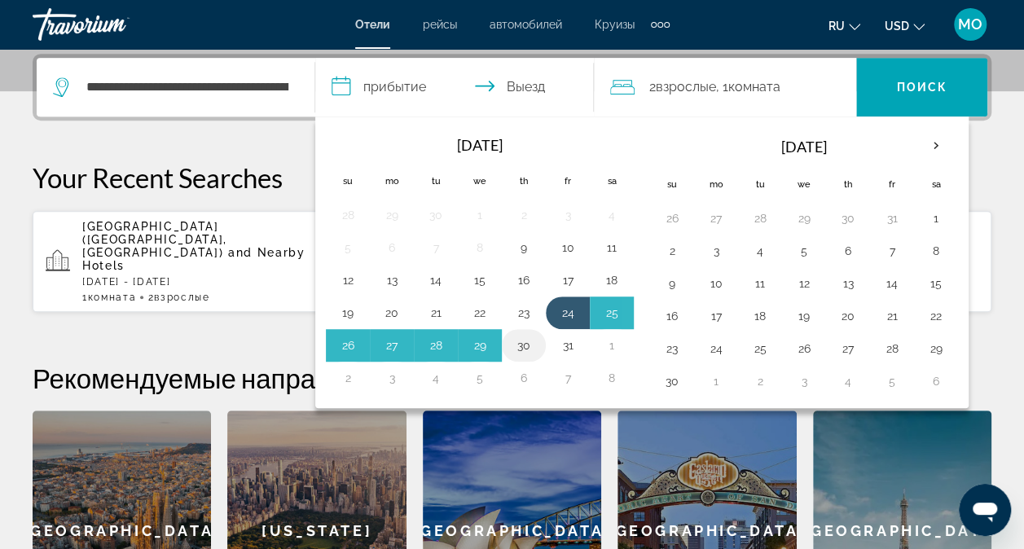
click at [524, 341] on button "30" at bounding box center [524, 345] width 26 height 23
type input "**********"
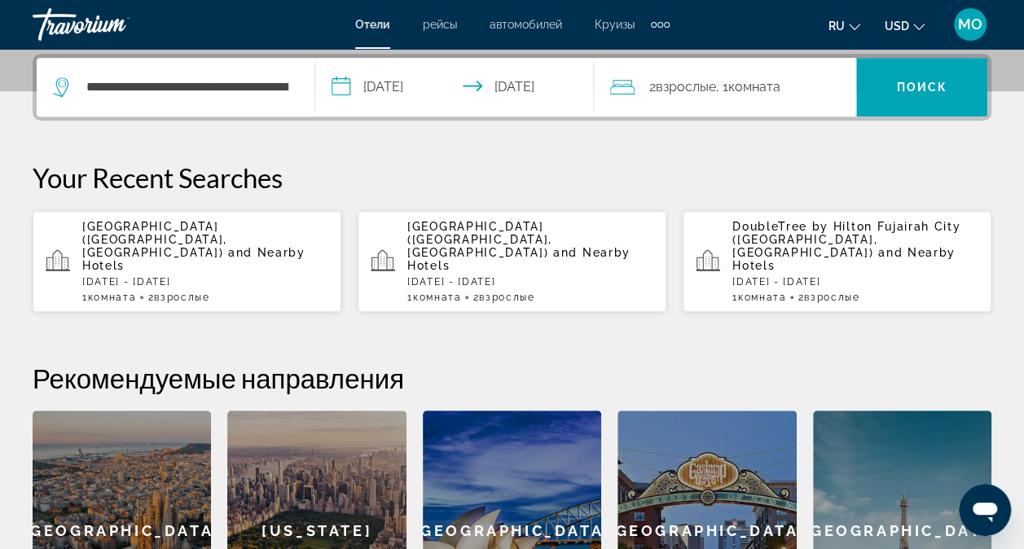
click at [727, 84] on span ", 1 Комната номера" at bounding box center [748, 87] width 64 height 23
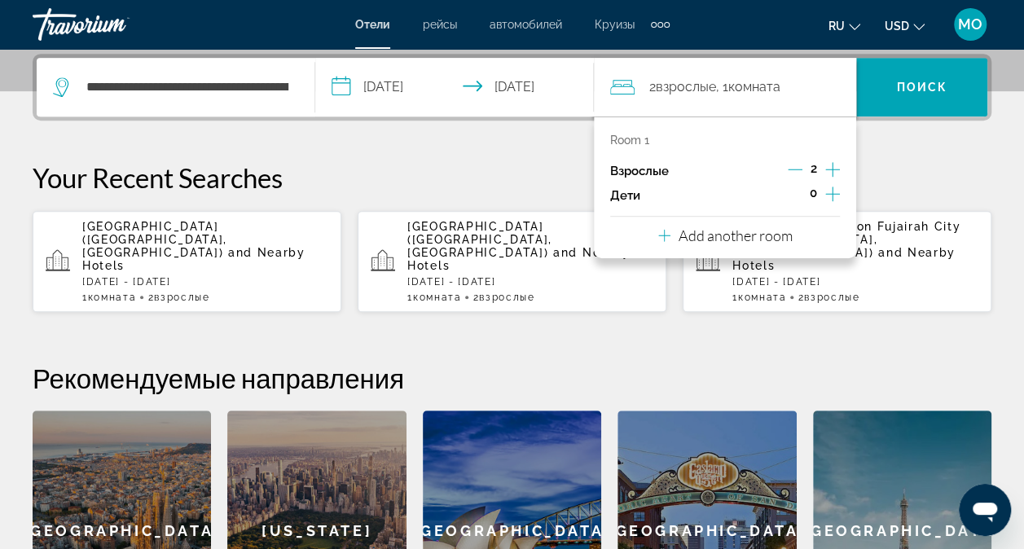
click at [754, 239] on p "Add another room" at bounding box center [735, 235] width 114 height 18
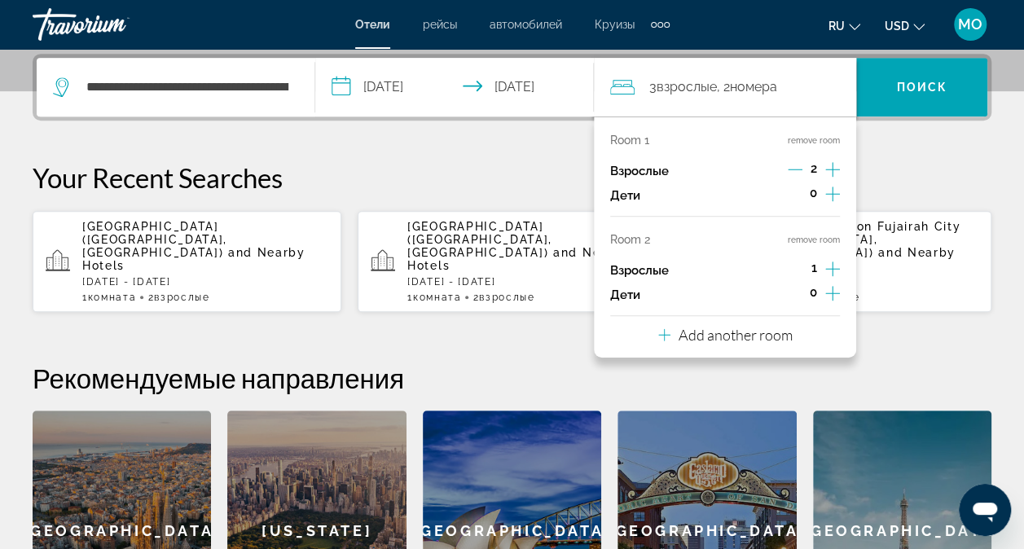
click at [837, 264] on icon "Increment adults" at bounding box center [832, 269] width 15 height 20
click at [774, 335] on p "Add another room" at bounding box center [735, 335] width 114 height 18
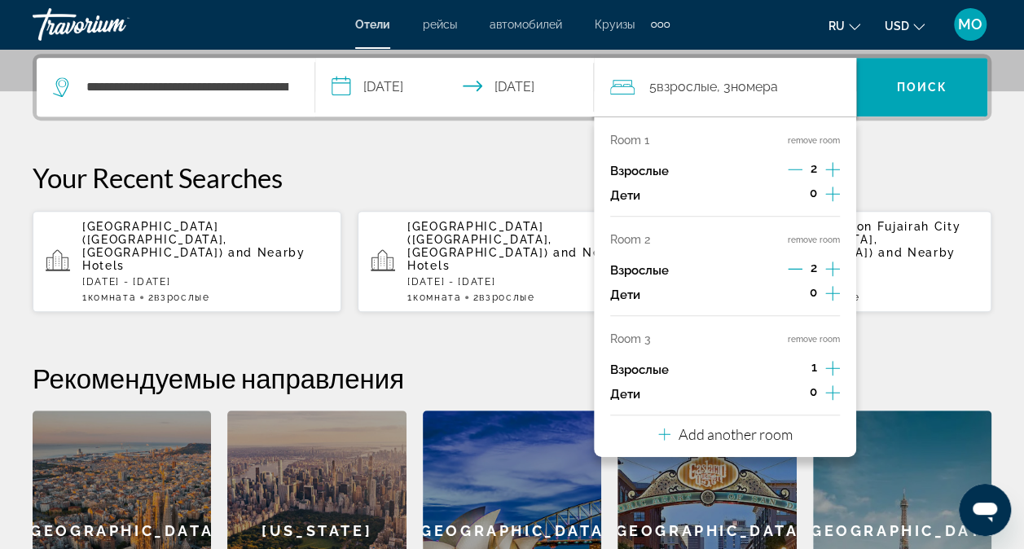
click at [829, 365] on icon "Increment adults" at bounding box center [832, 368] width 15 height 20
click at [899, 77] on span "Search" at bounding box center [921, 87] width 131 height 39
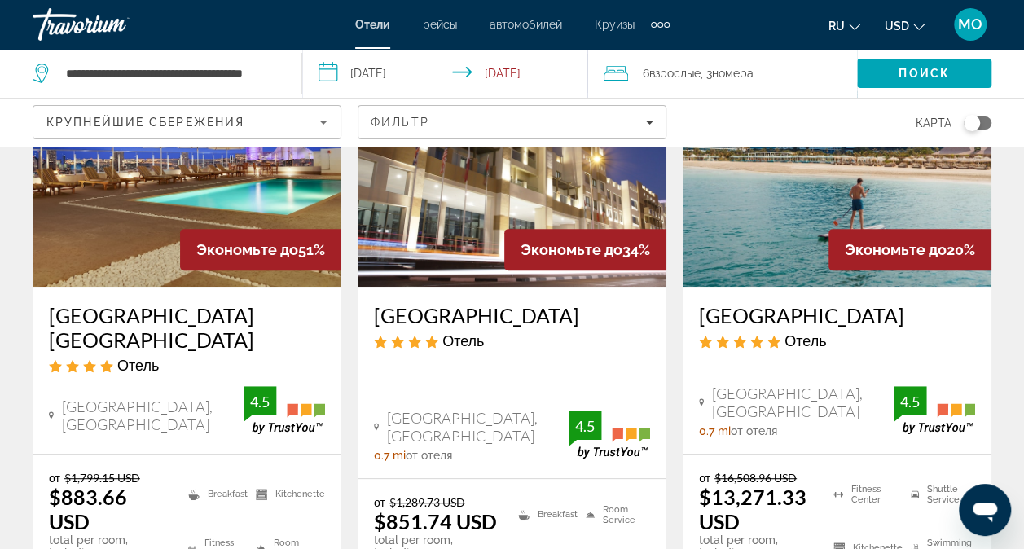
scroll to position [326, 0]
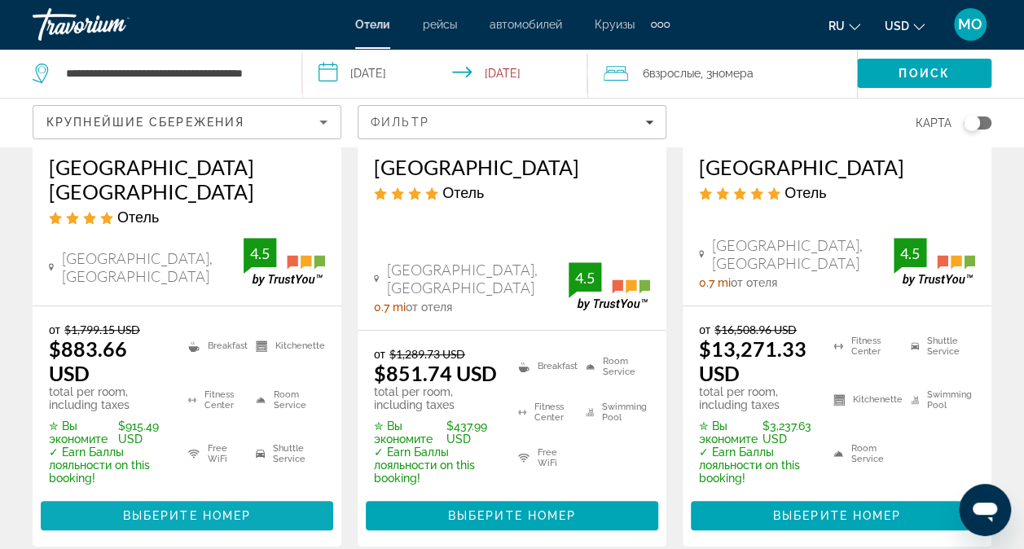
click at [184, 516] on span "Выберите номер" at bounding box center [187, 515] width 128 height 13
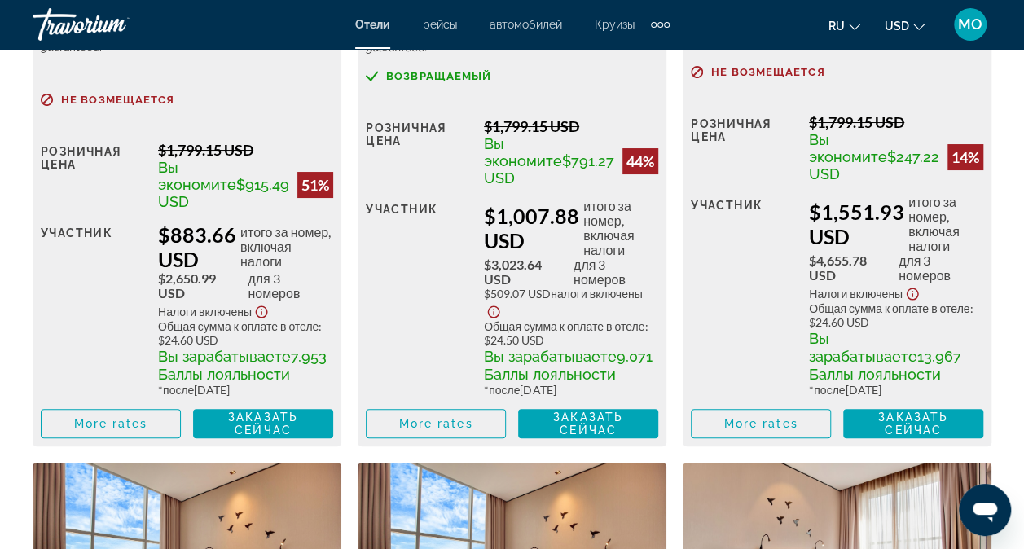
scroll to position [3158, 0]
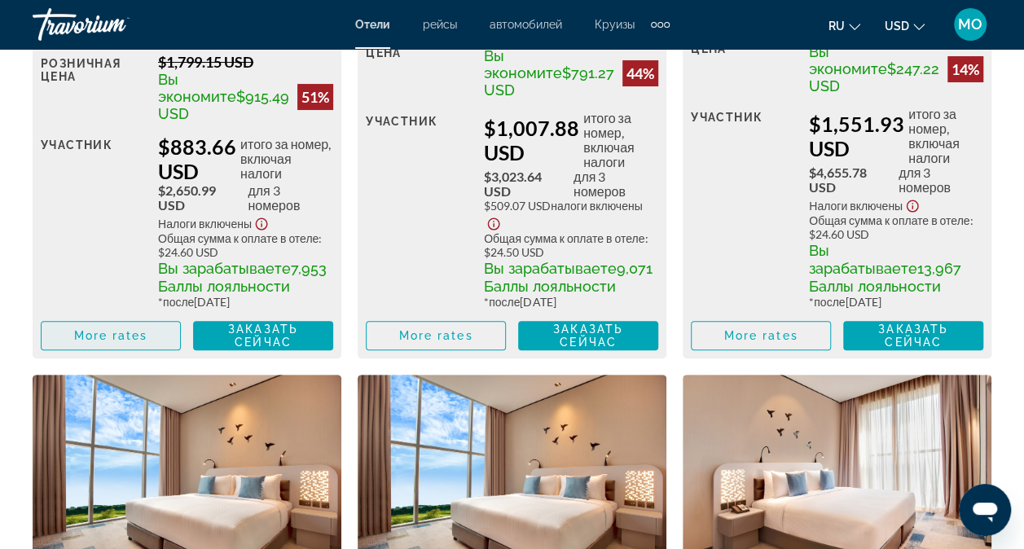
click at [112, 334] on span "More rates" at bounding box center [111, 335] width 74 height 13
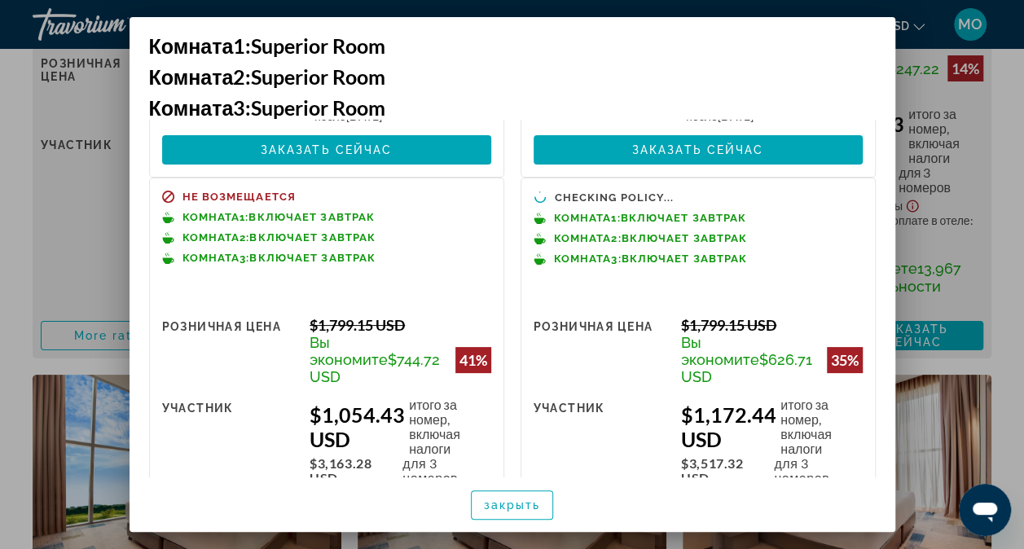
scroll to position [406, 0]
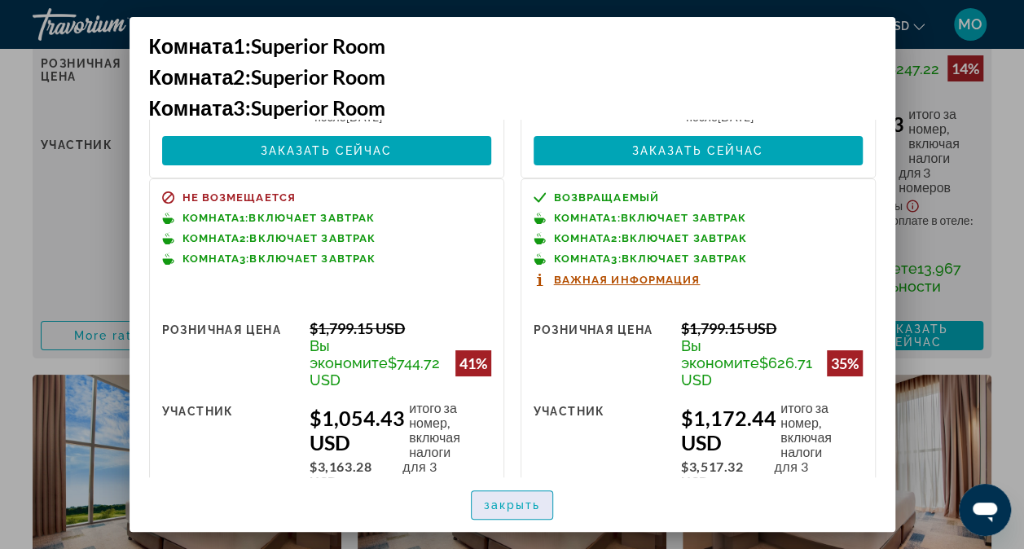
click at [502, 500] on span "закрыть" at bounding box center [512, 504] width 57 height 13
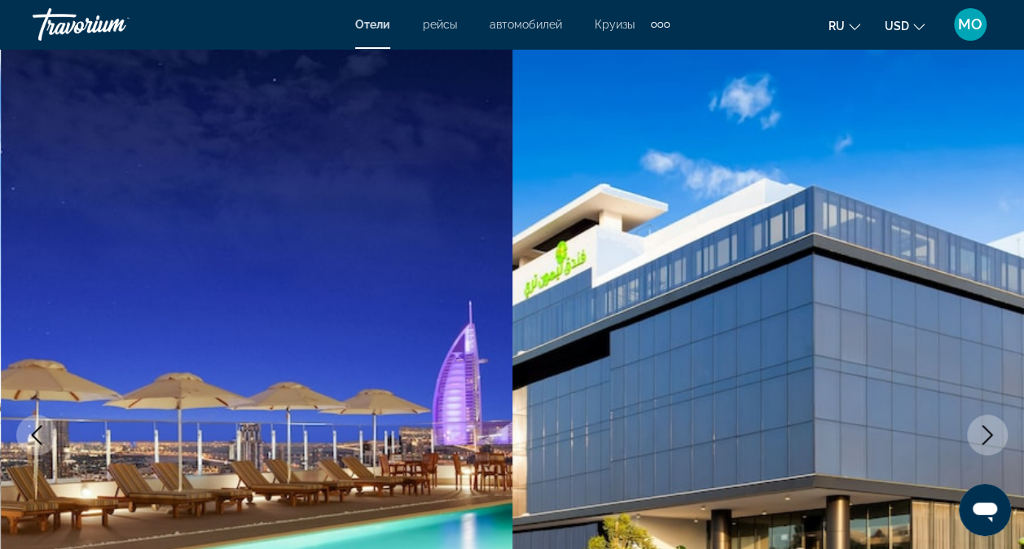
scroll to position [0, 0]
